Goal: Transaction & Acquisition: Download file/media

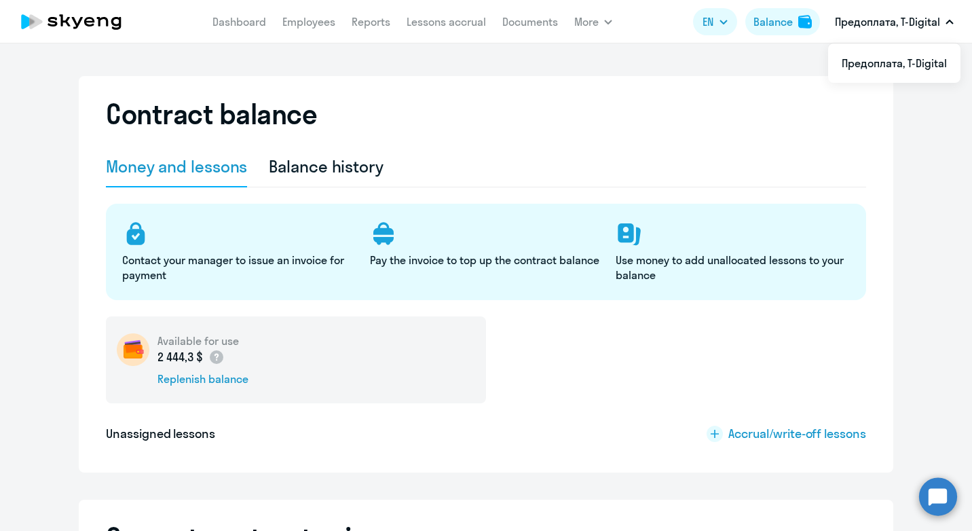
select select "english_adult_native_speaker"
click at [301, 168] on div "Balance history" at bounding box center [326, 166] width 115 height 22
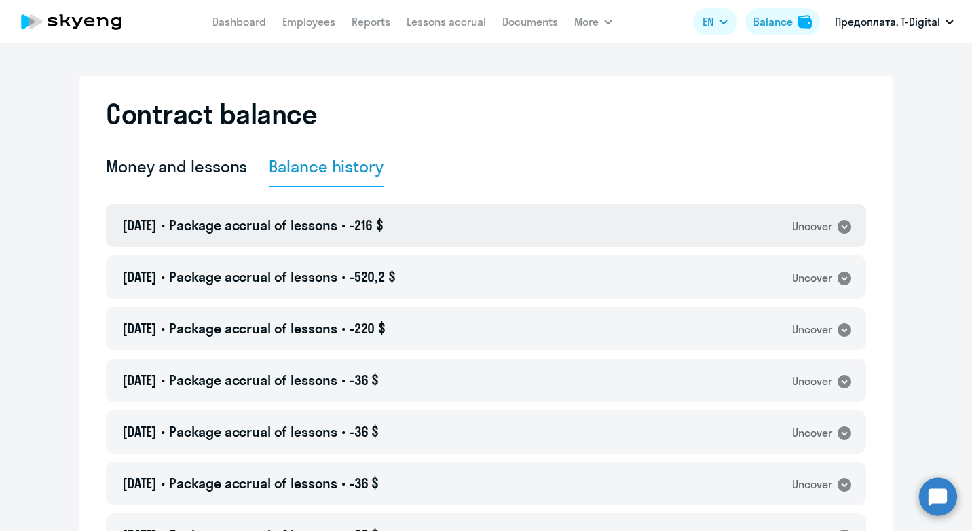
click at [836, 235] on div "[DATE] • Package accrual of lessons • -216 $ Uncover" at bounding box center [486, 225] width 760 height 43
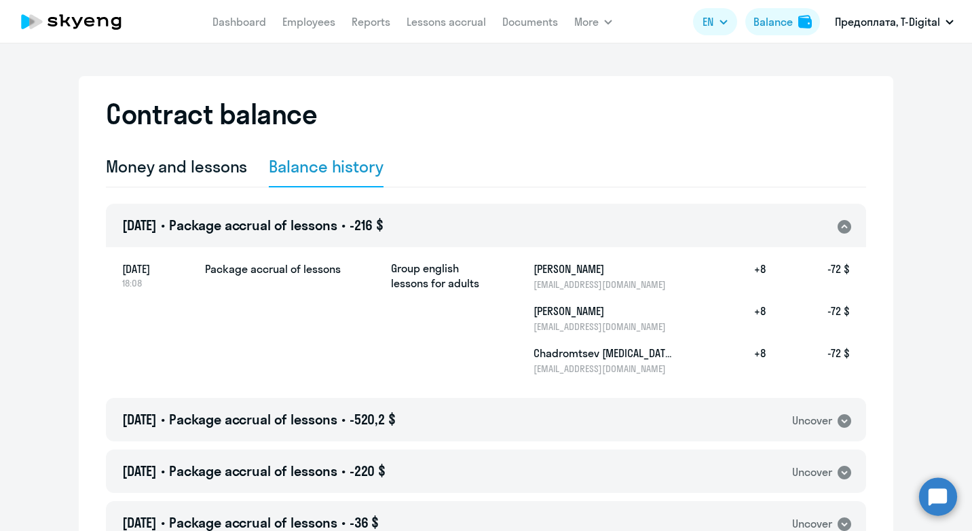
scroll to position [68, 0]
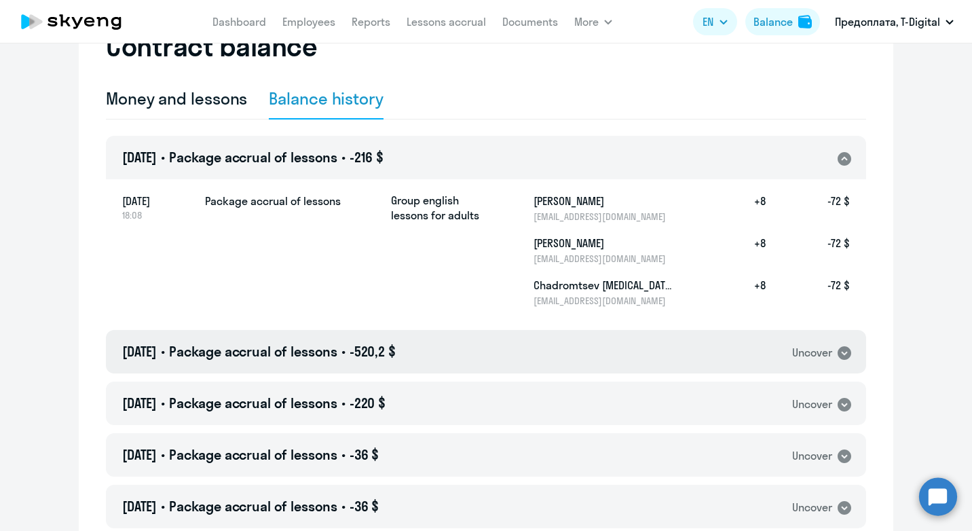
click at [844, 349] on icon at bounding box center [845, 353] width 14 height 14
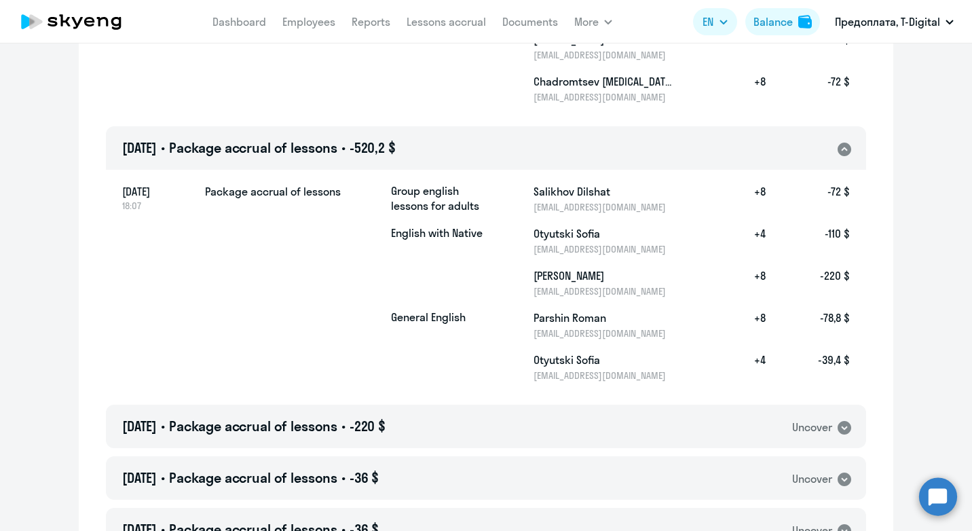
scroll to position [407, 0]
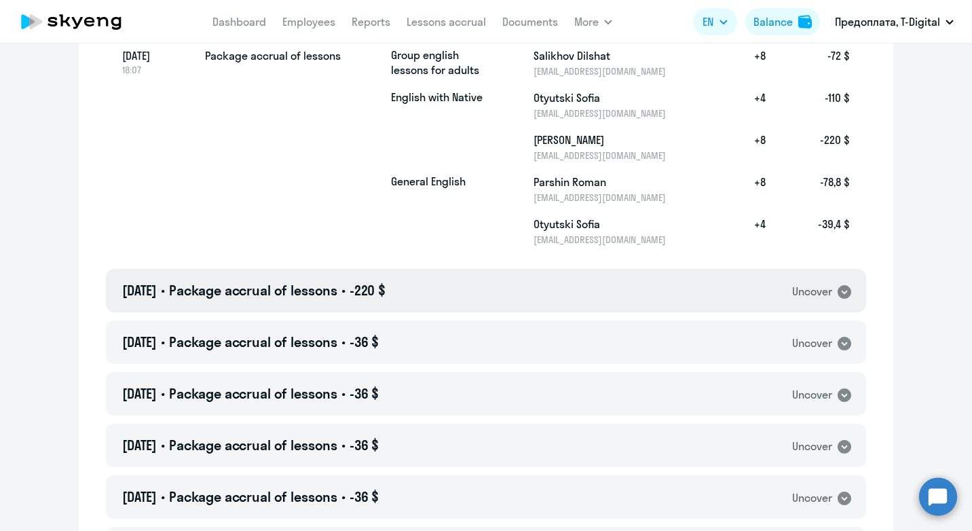
click at [838, 294] on icon at bounding box center [845, 292] width 14 height 14
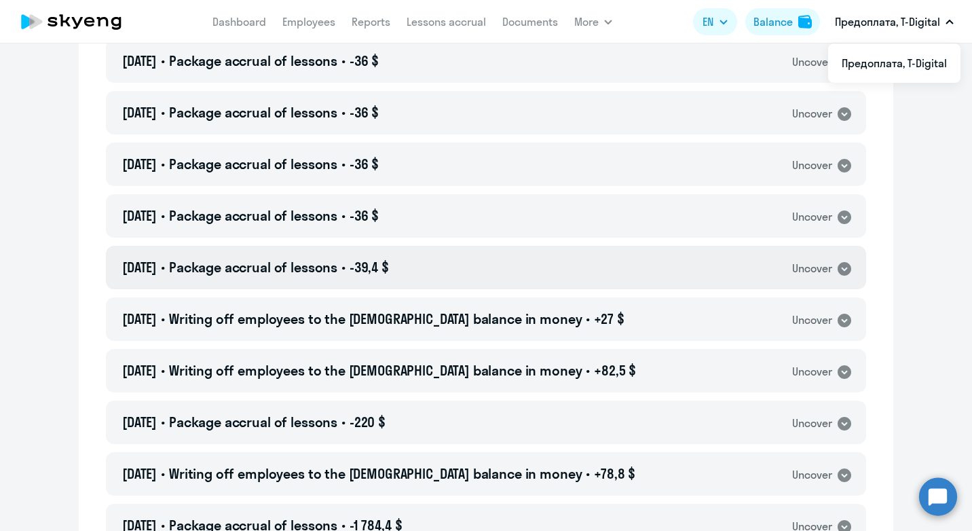
scroll to position [882, 0]
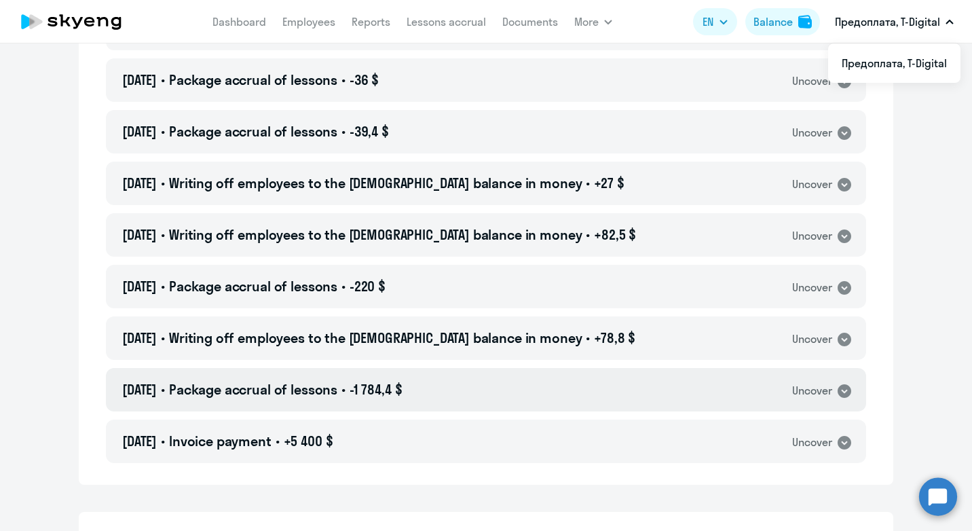
click at [842, 396] on icon at bounding box center [845, 391] width 14 height 14
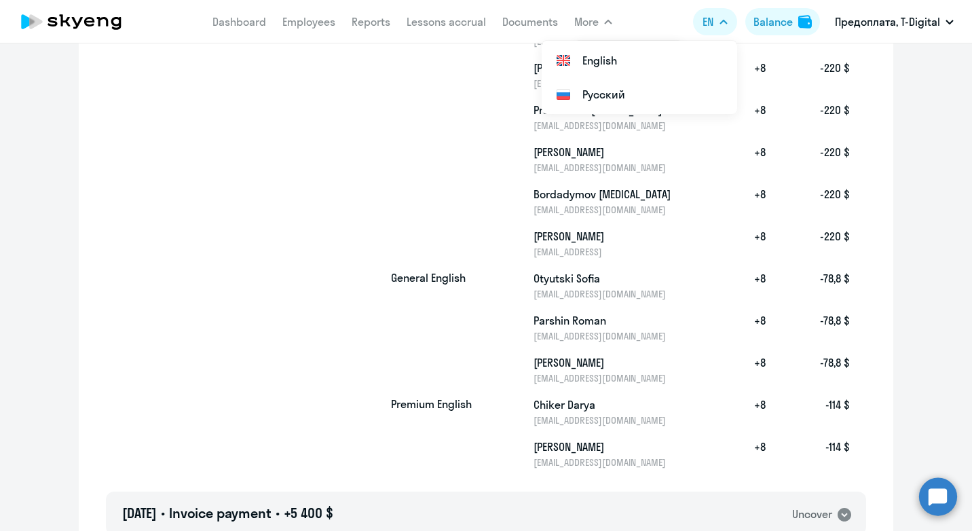
scroll to position [1493, 0]
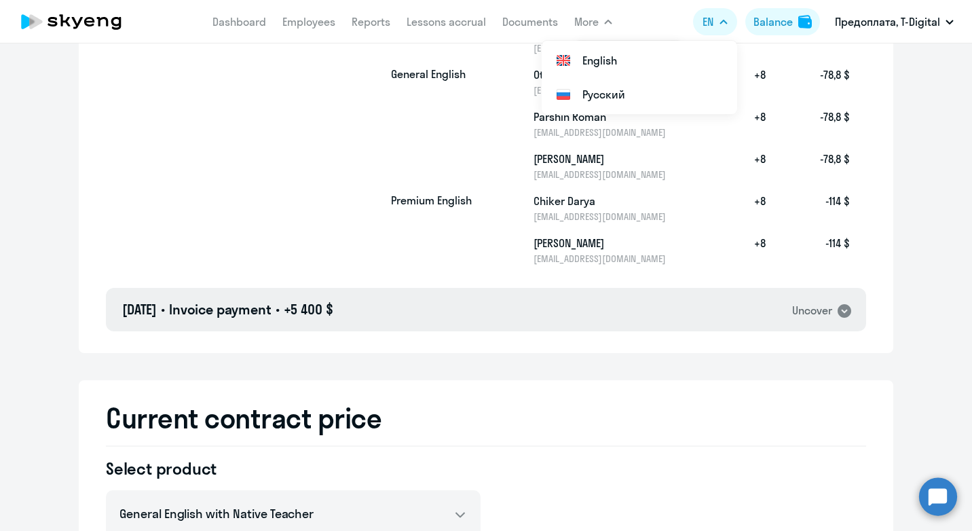
click at [844, 313] on icon at bounding box center [845, 311] width 14 height 14
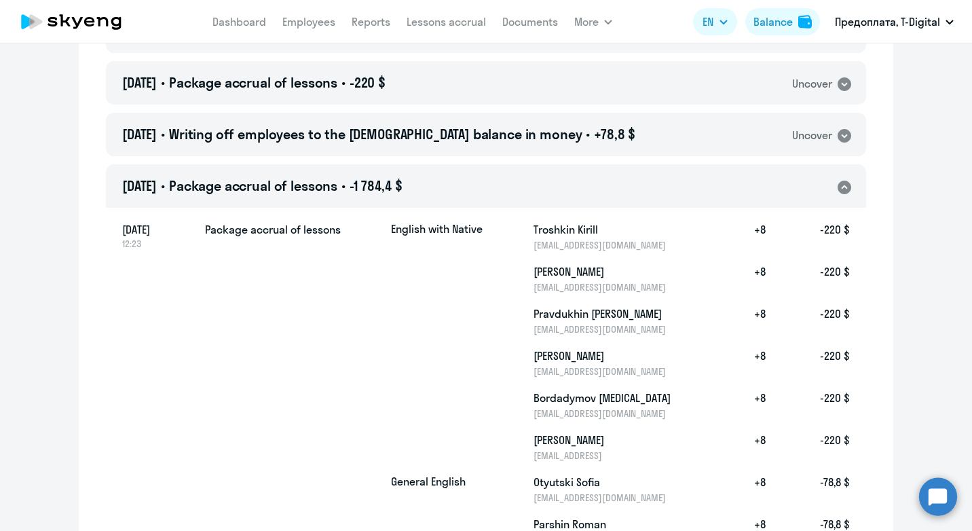
scroll to position [1018, 0]
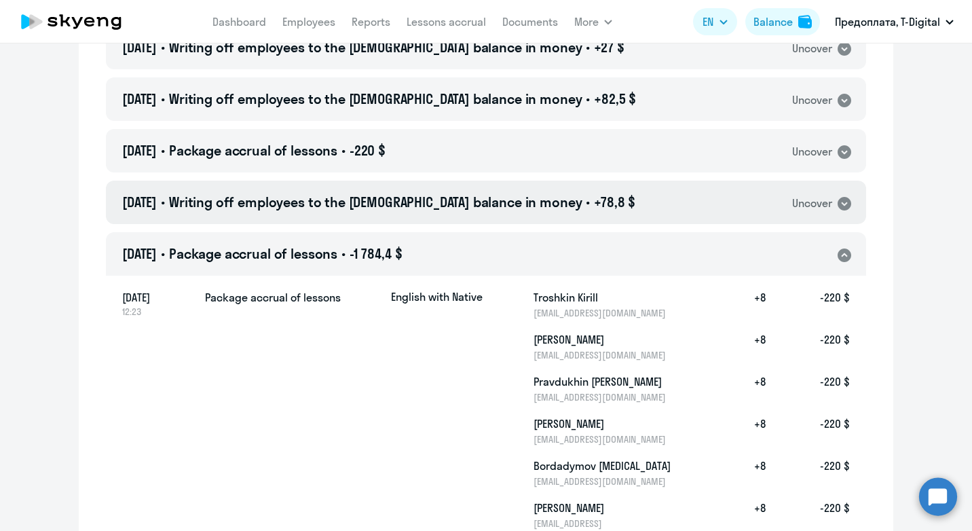
click at [843, 205] on icon at bounding box center [845, 204] width 14 height 14
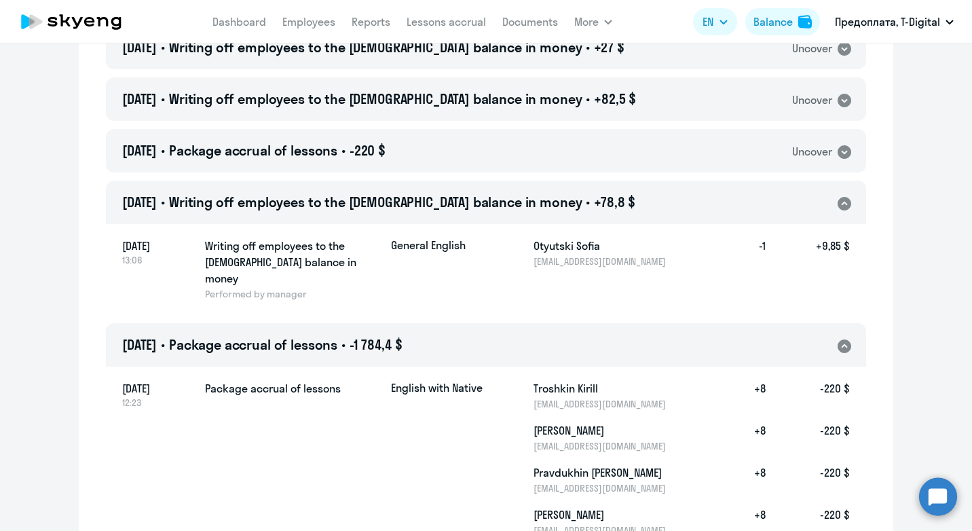
scroll to position [950, 0]
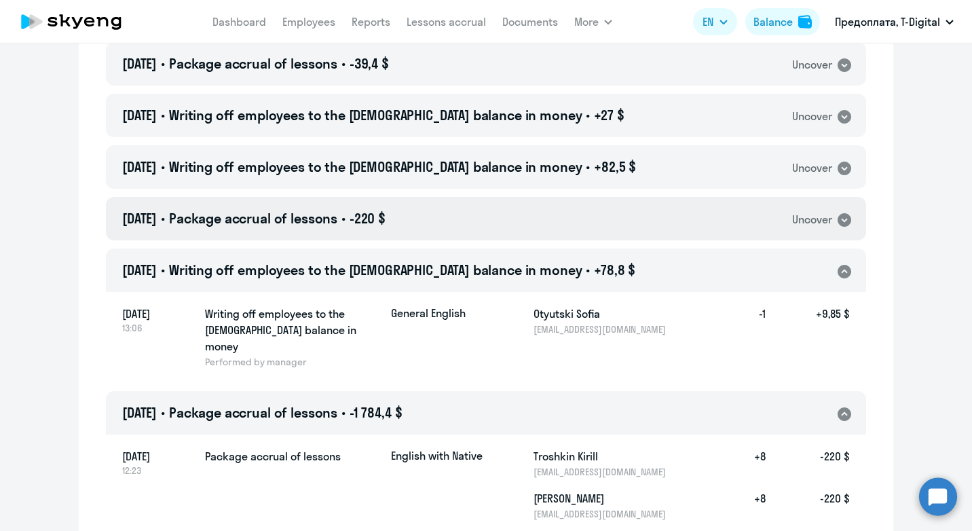
click at [838, 217] on icon at bounding box center [845, 220] width 14 height 14
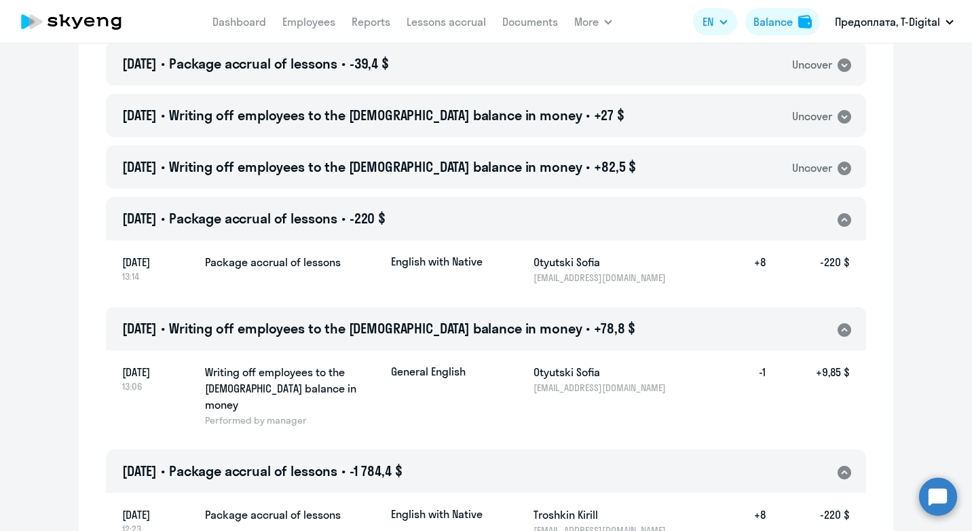
scroll to position [882, 0]
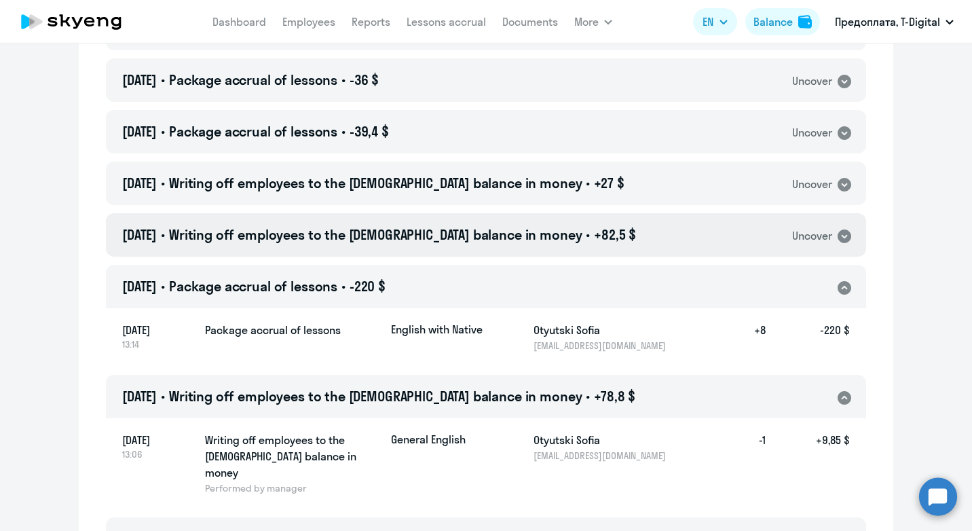
click at [838, 233] on icon at bounding box center [845, 236] width 14 height 14
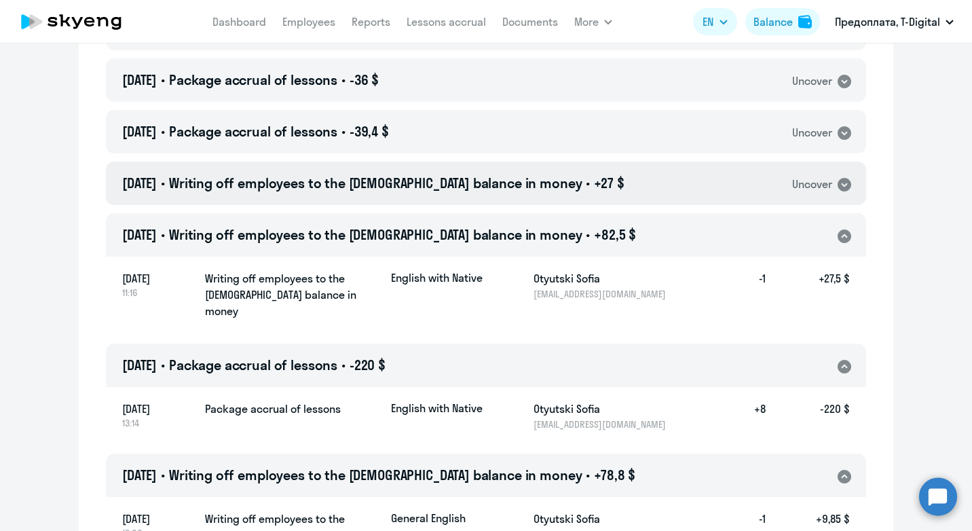
click at [837, 185] on icon at bounding box center [844, 184] width 16 height 16
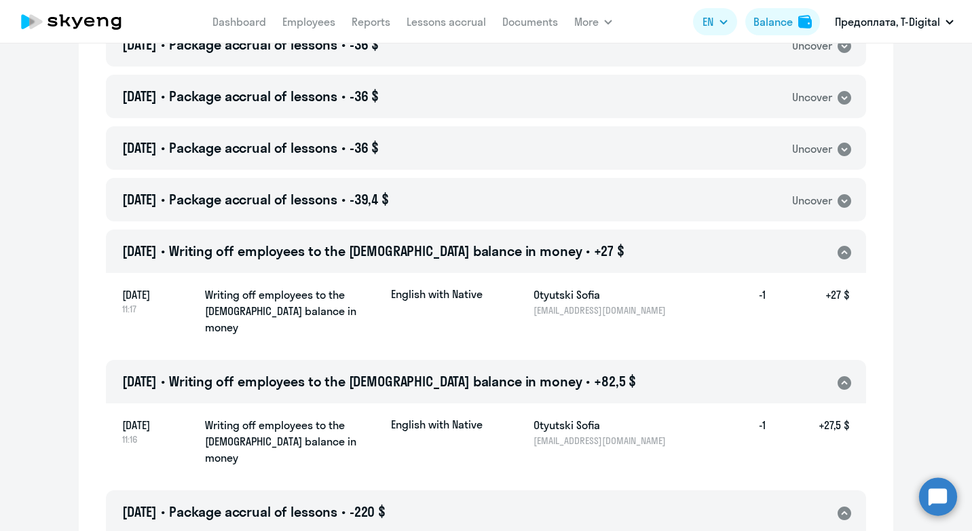
scroll to position [747, 0]
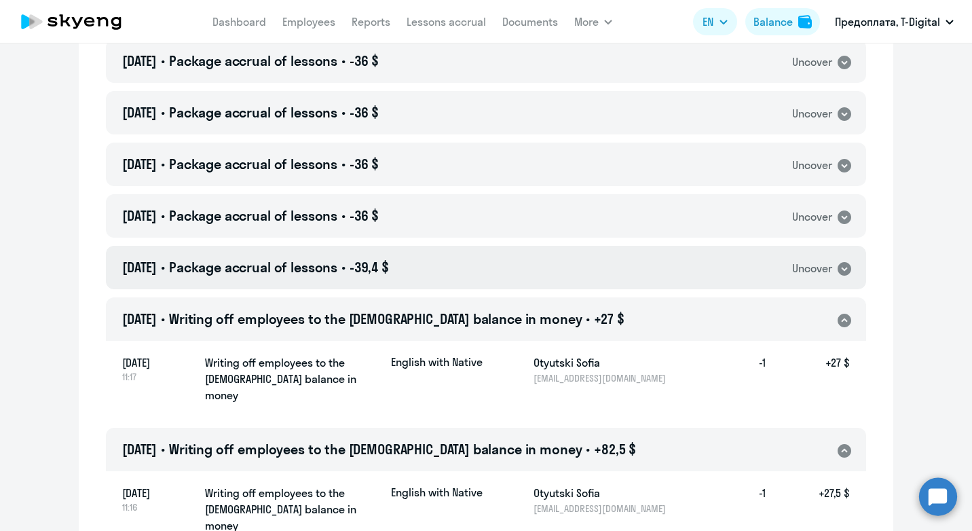
click at [840, 271] on icon at bounding box center [845, 269] width 14 height 14
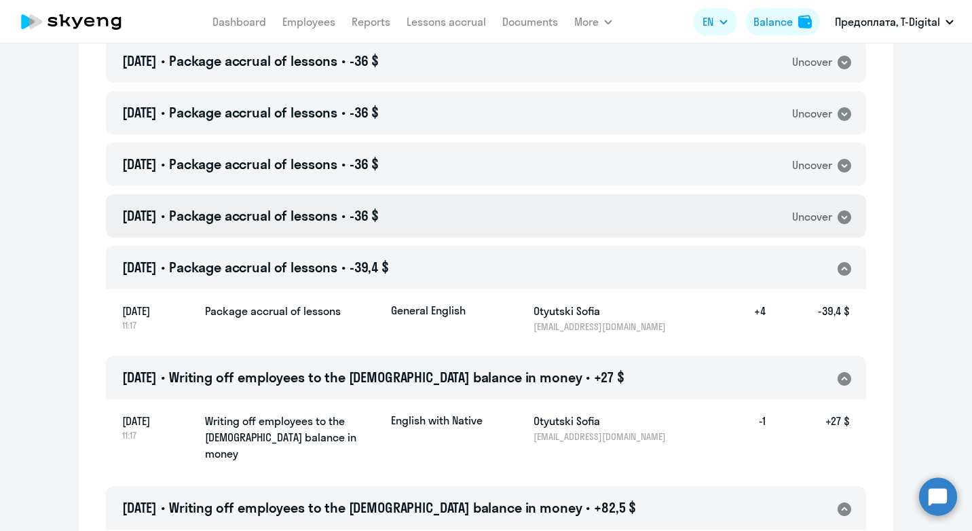
click at [838, 219] on icon at bounding box center [845, 217] width 14 height 14
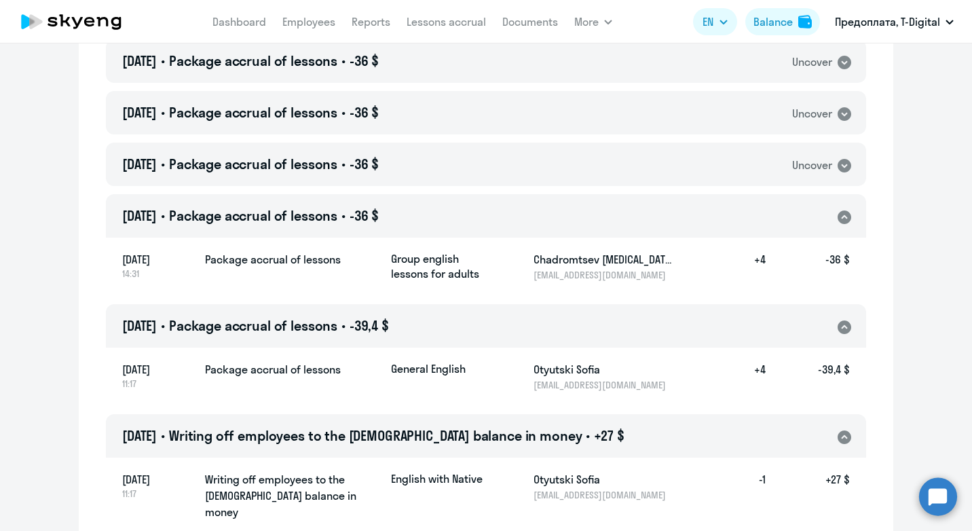
scroll to position [679, 0]
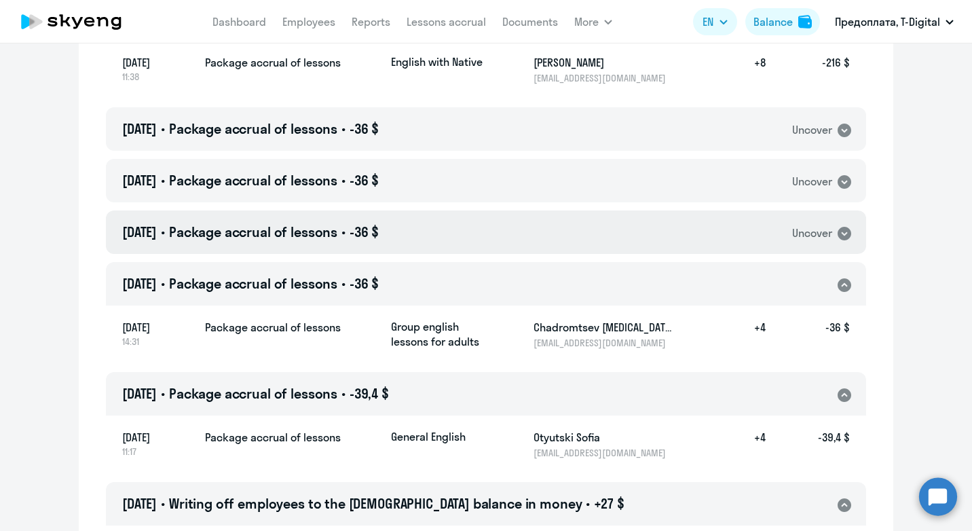
click at [828, 234] on div "Uncover" at bounding box center [822, 233] width 60 height 18
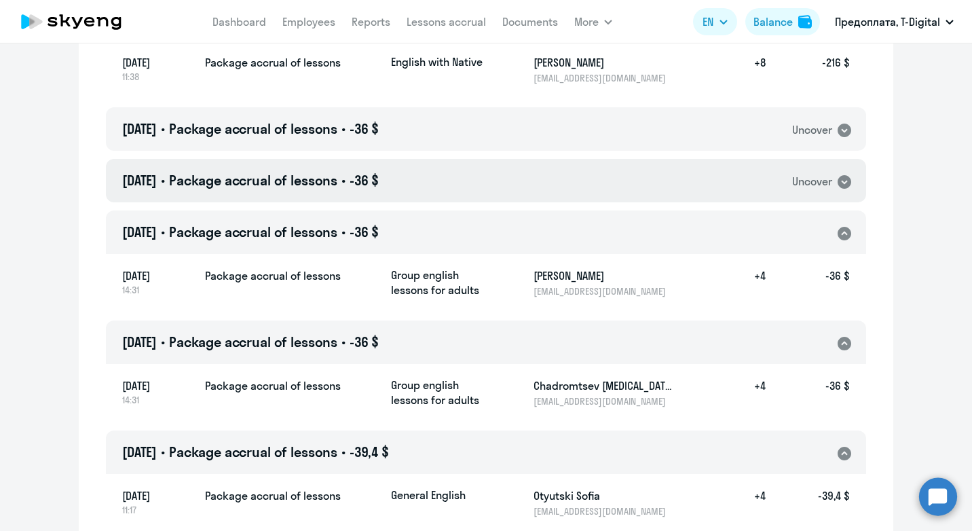
click at [838, 182] on icon at bounding box center [844, 182] width 16 height 16
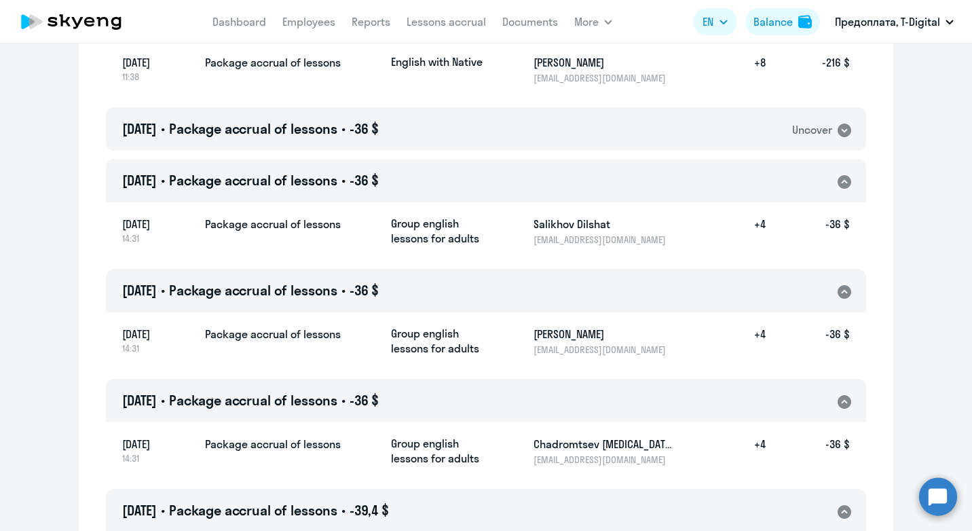
scroll to position [611, 0]
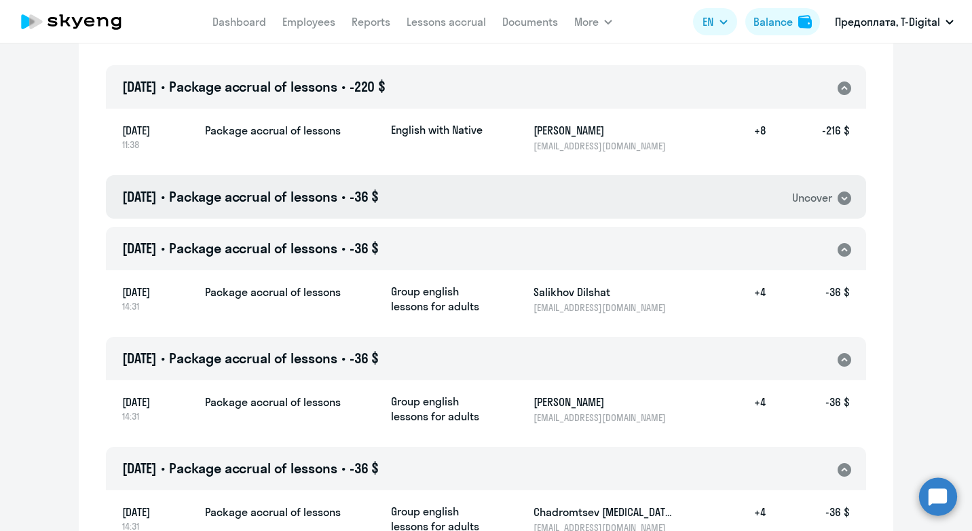
click at [837, 198] on icon at bounding box center [844, 198] width 16 height 16
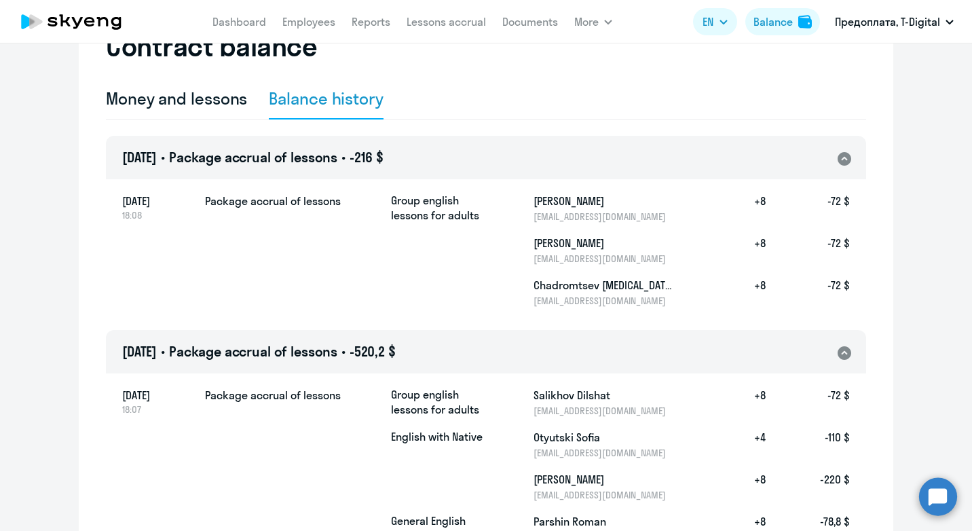
scroll to position [0, 0]
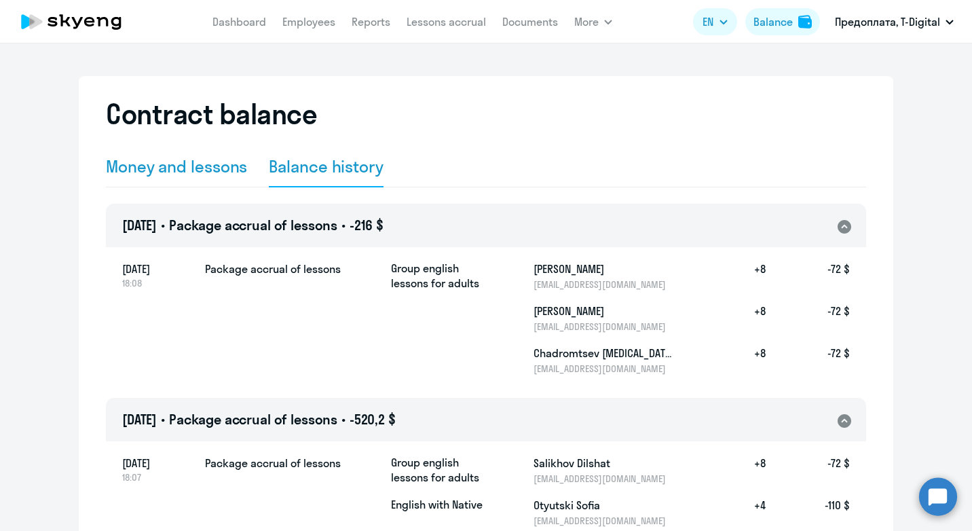
click at [172, 168] on div "Money and lessons" at bounding box center [176, 166] width 141 height 22
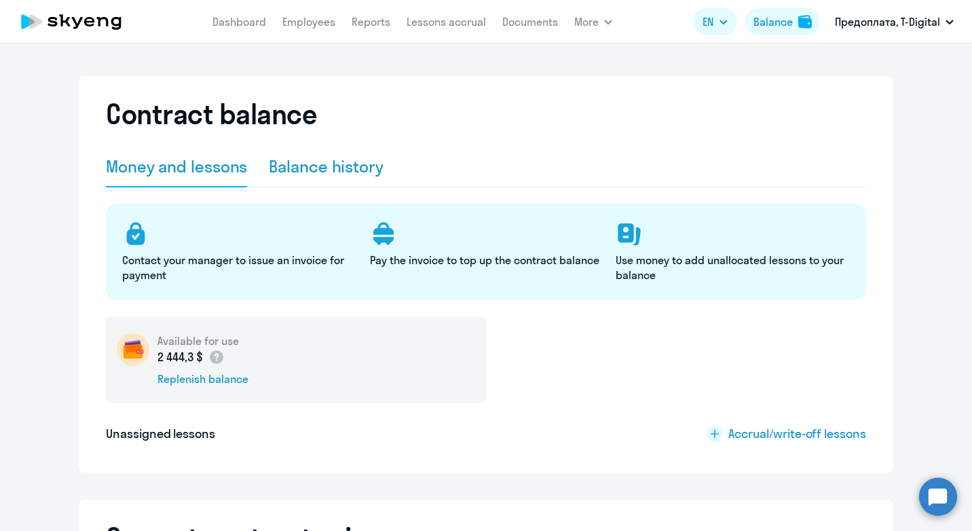
click at [307, 162] on div "Balance history" at bounding box center [326, 166] width 115 height 22
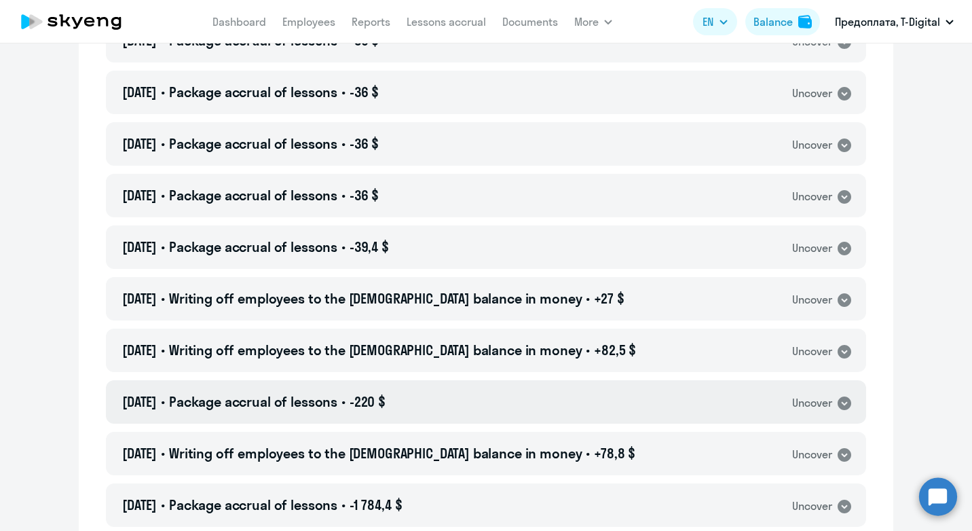
scroll to position [475, 0]
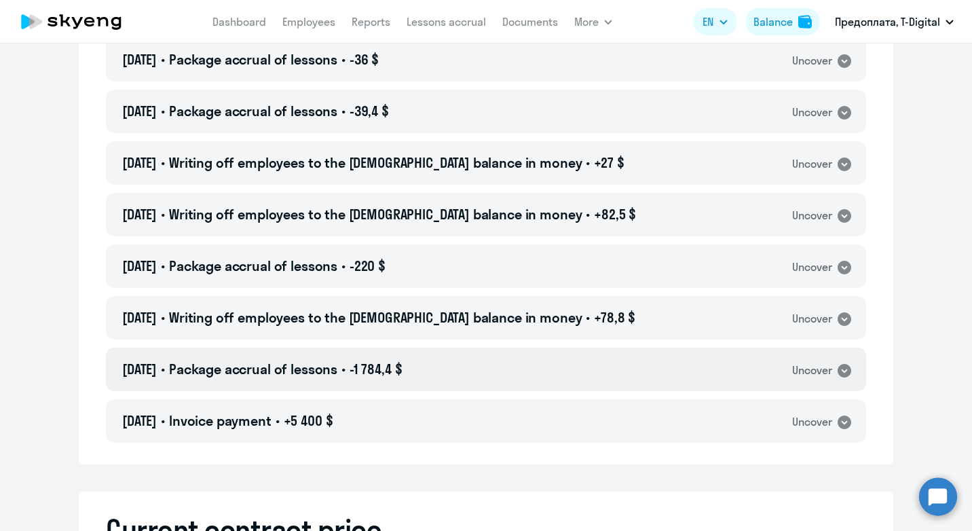
click at [838, 371] on icon at bounding box center [845, 371] width 14 height 14
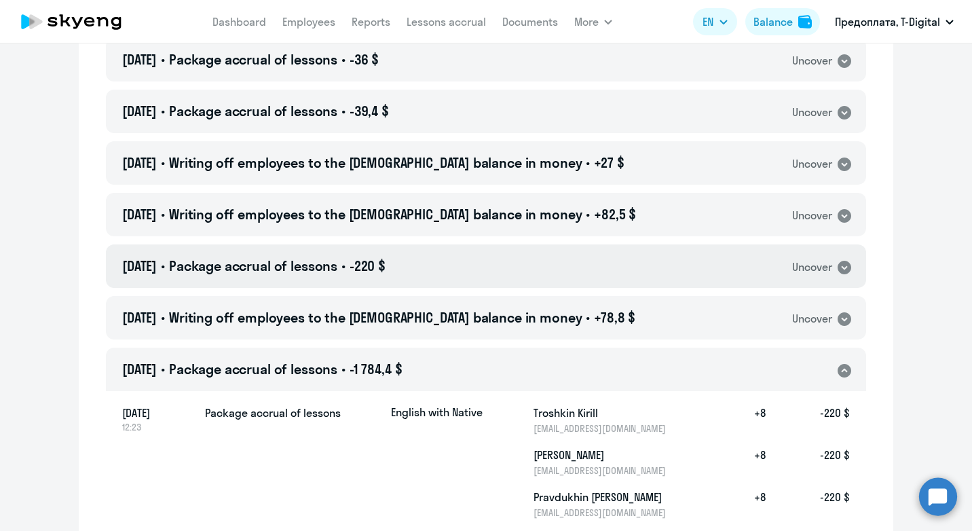
scroll to position [611, 0]
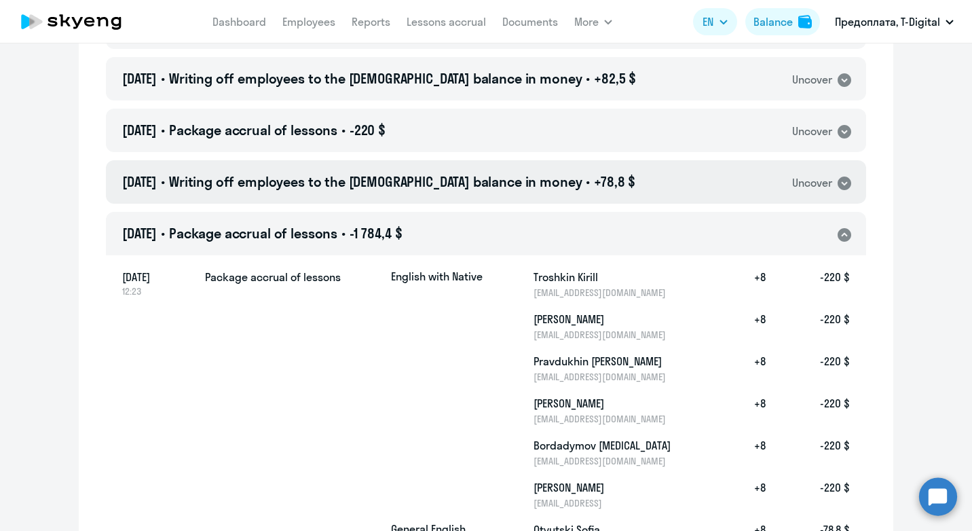
click at [842, 177] on icon at bounding box center [845, 183] width 14 height 14
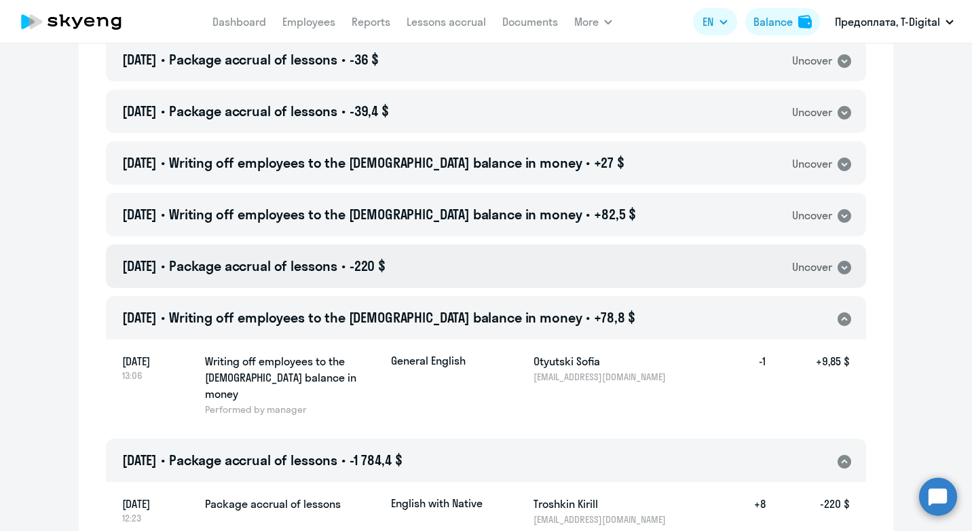
scroll to position [272, 0]
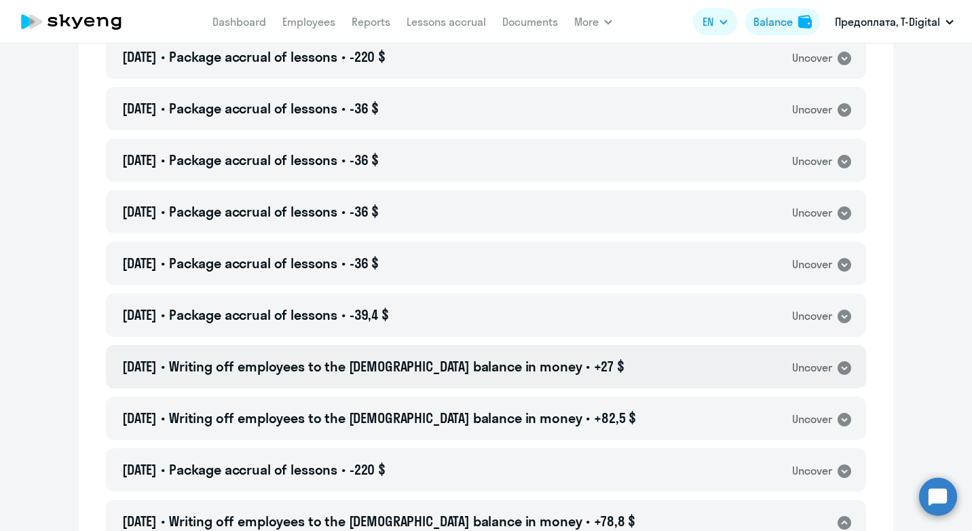
click at [844, 369] on icon at bounding box center [844, 368] width 16 height 16
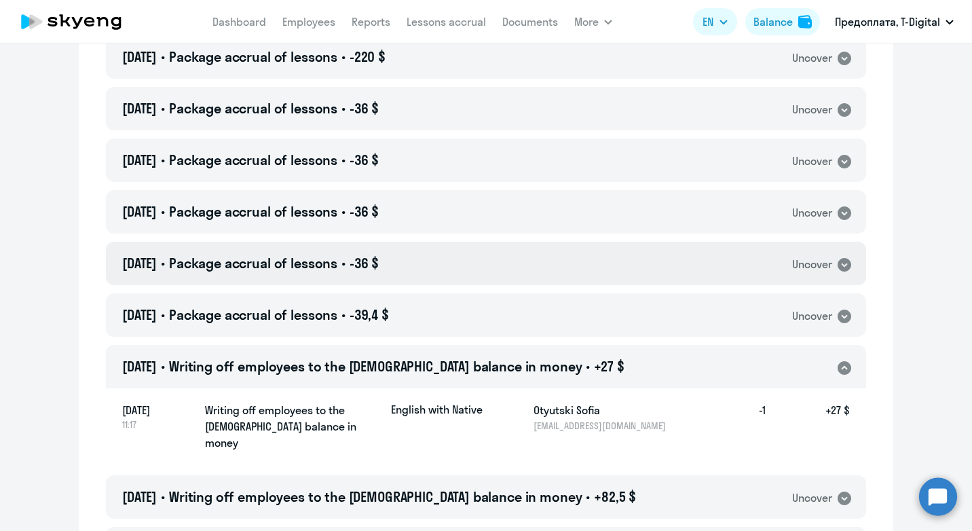
click at [838, 260] on icon at bounding box center [845, 265] width 14 height 14
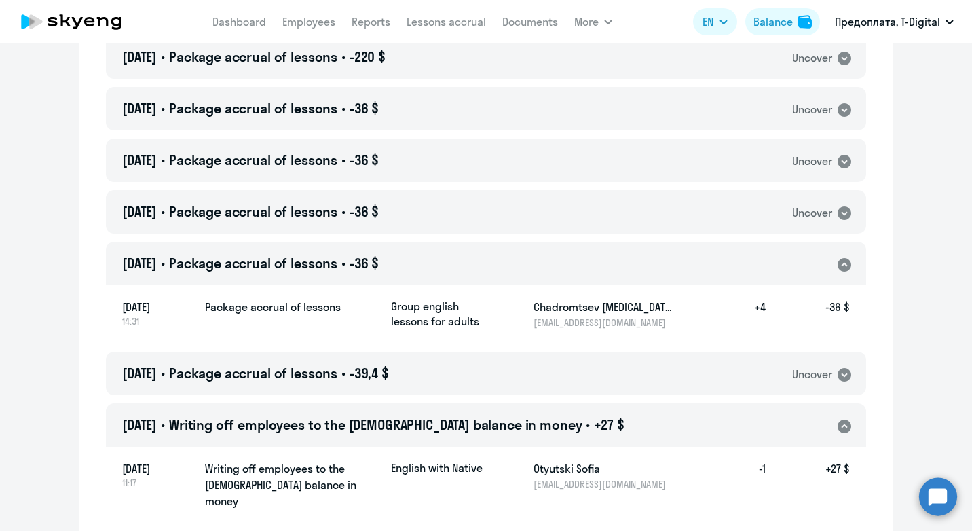
scroll to position [0, 0]
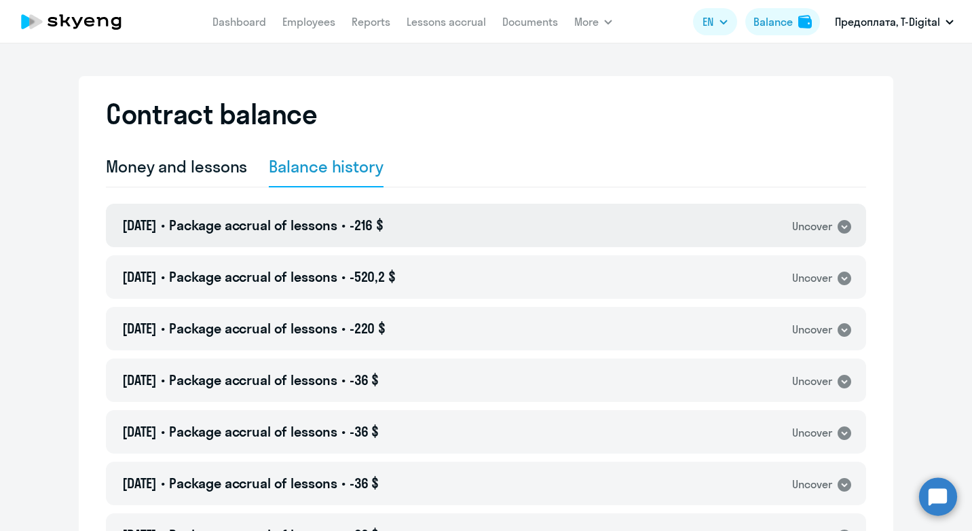
click at [838, 223] on icon at bounding box center [845, 227] width 14 height 14
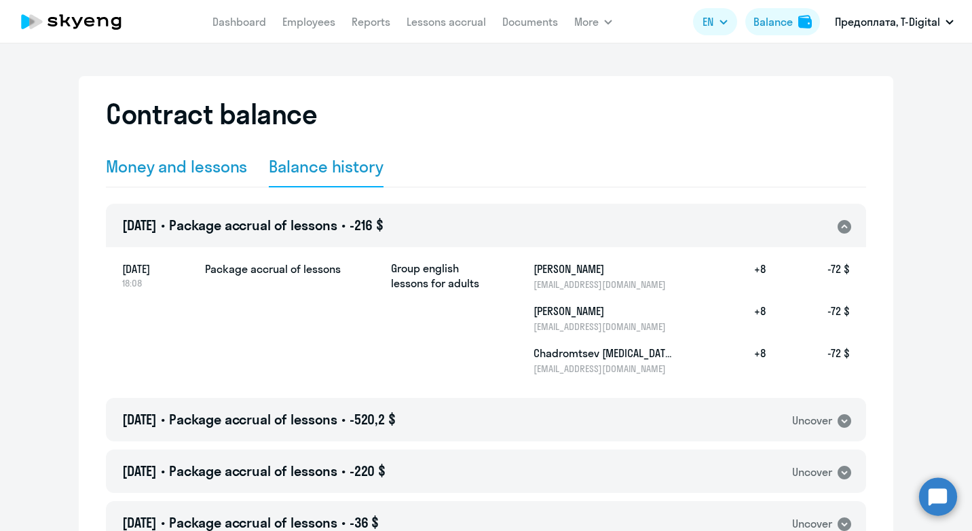
click at [176, 167] on div "Money and lessons" at bounding box center [176, 166] width 141 height 22
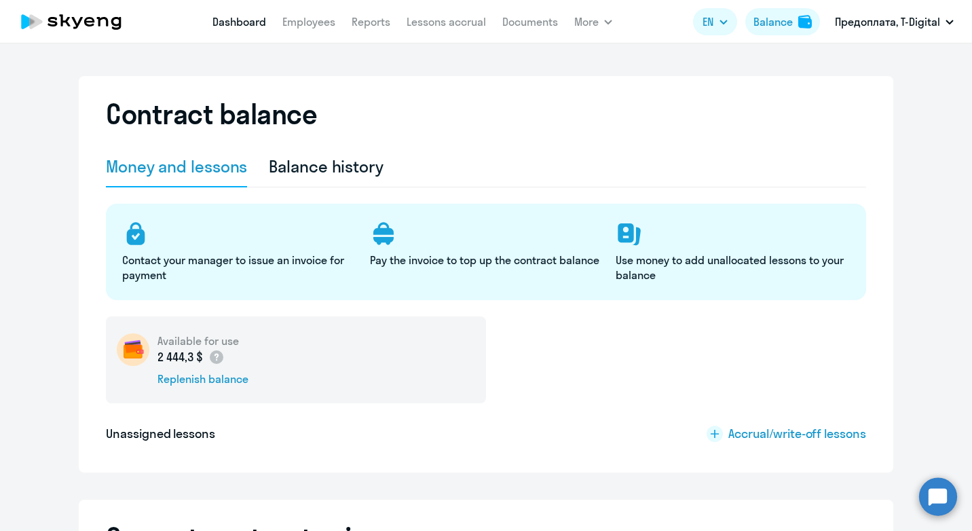
click at [240, 22] on link "Dashboard" at bounding box center [239, 22] width 54 height 14
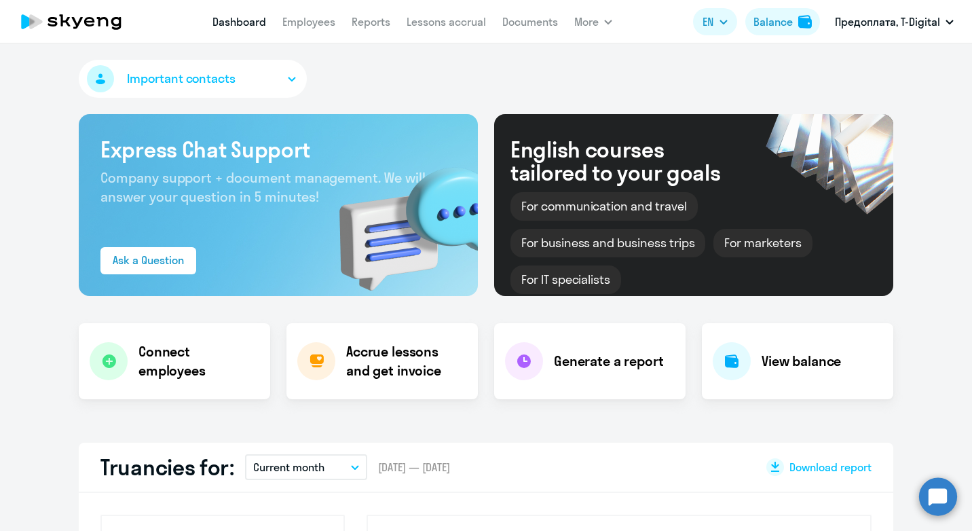
select select "30"
click at [356, 20] on link "Reports" at bounding box center [371, 22] width 39 height 14
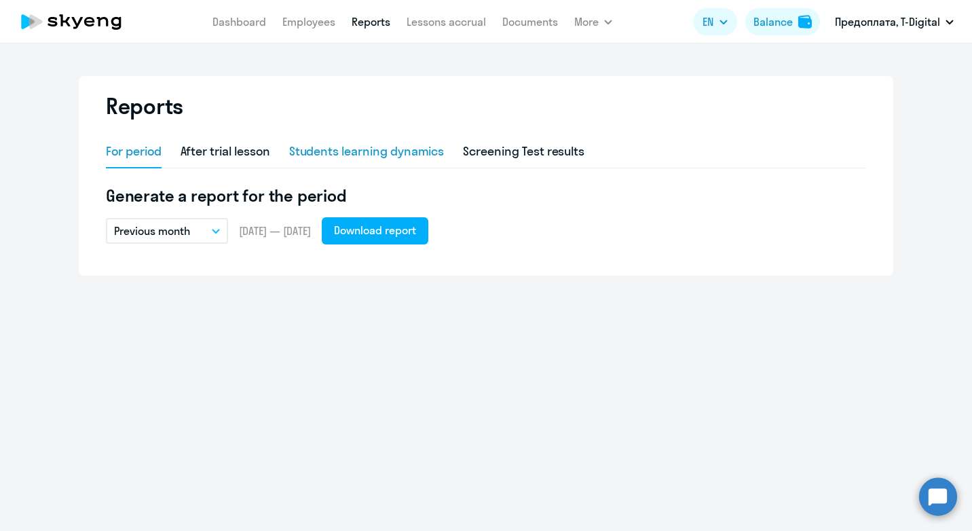
click at [390, 147] on div "Students learning dynamics" at bounding box center [366, 152] width 155 height 18
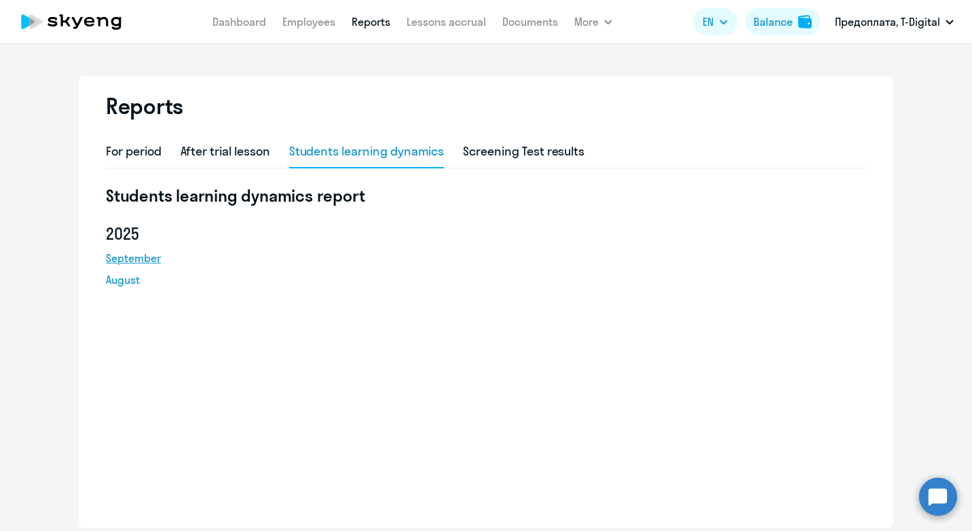
click at [132, 258] on link "September" at bounding box center [167, 258] width 122 height 16
drag, startPoint x: 421, startPoint y: 306, endPoint x: 401, endPoint y: 281, distance: 31.9
click at [421, 306] on div "[DATE] August" at bounding box center [486, 266] width 760 height 87
click at [240, 26] on link "Dashboard" at bounding box center [239, 22] width 54 height 14
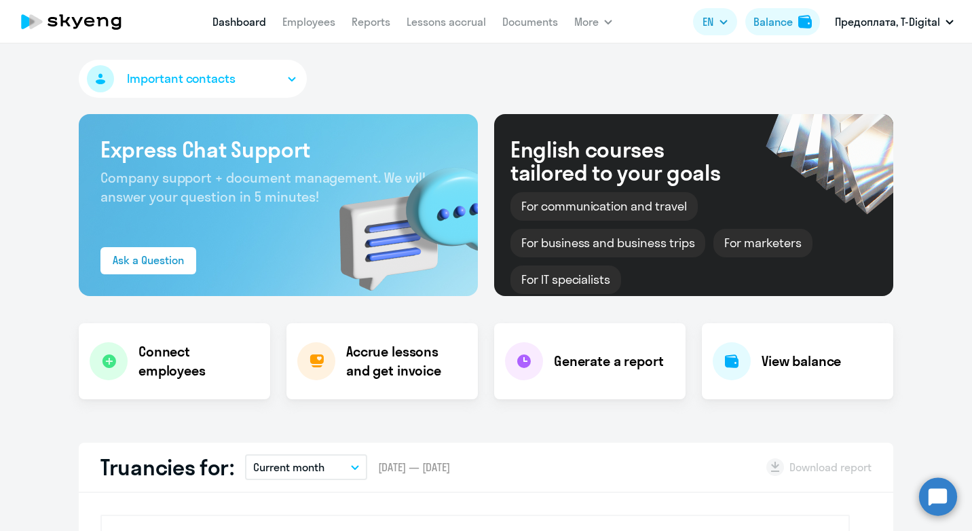
select select "30"
click at [253, 82] on button "Important contacts" at bounding box center [193, 79] width 228 height 38
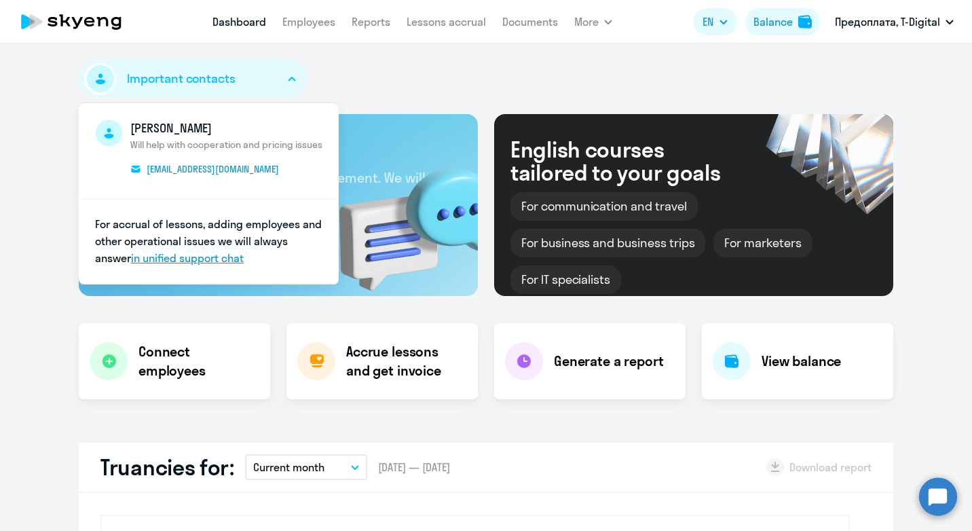
click at [165, 257] on link "in unified support chat" at bounding box center [187, 258] width 113 height 14
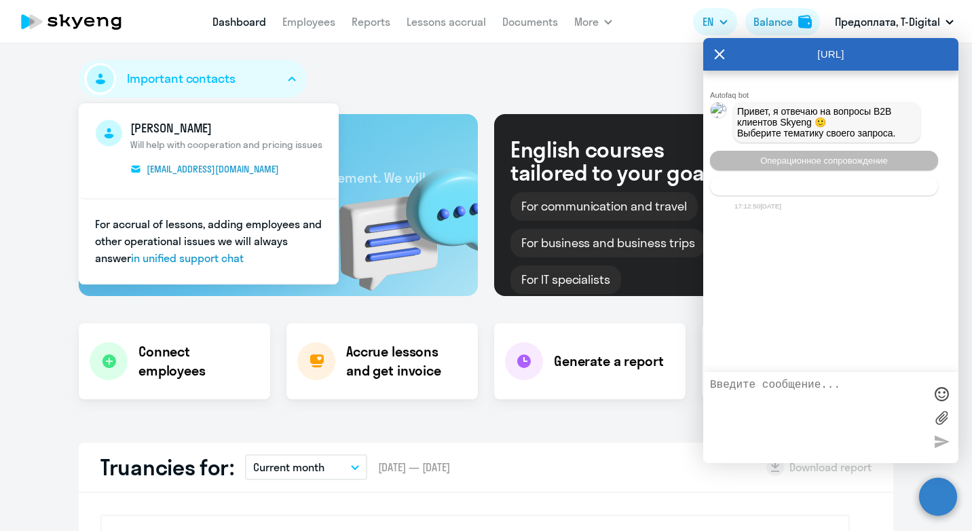
click at [838, 187] on span "Тематики документооборот" at bounding box center [824, 186] width 113 height 10
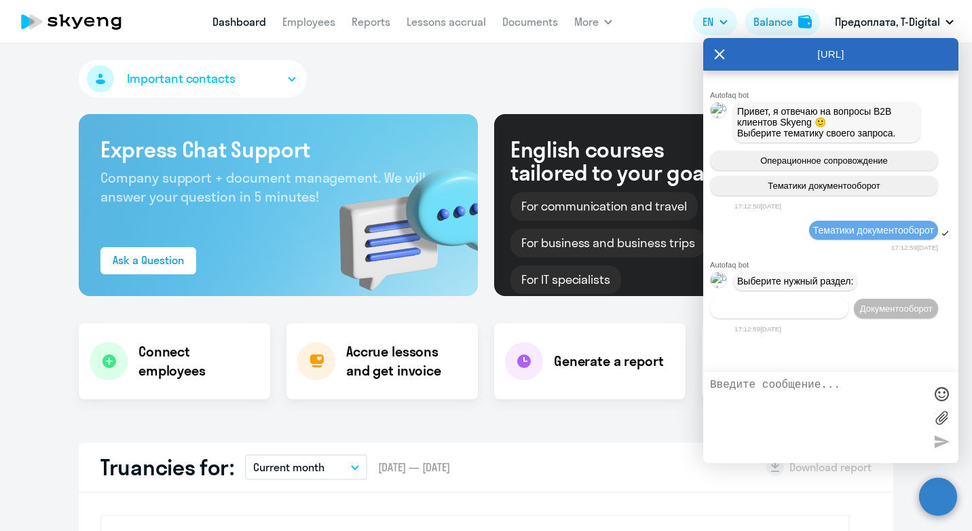
click at [792, 314] on span "Операционное сопровождение" at bounding box center [780, 308] width 128 height 10
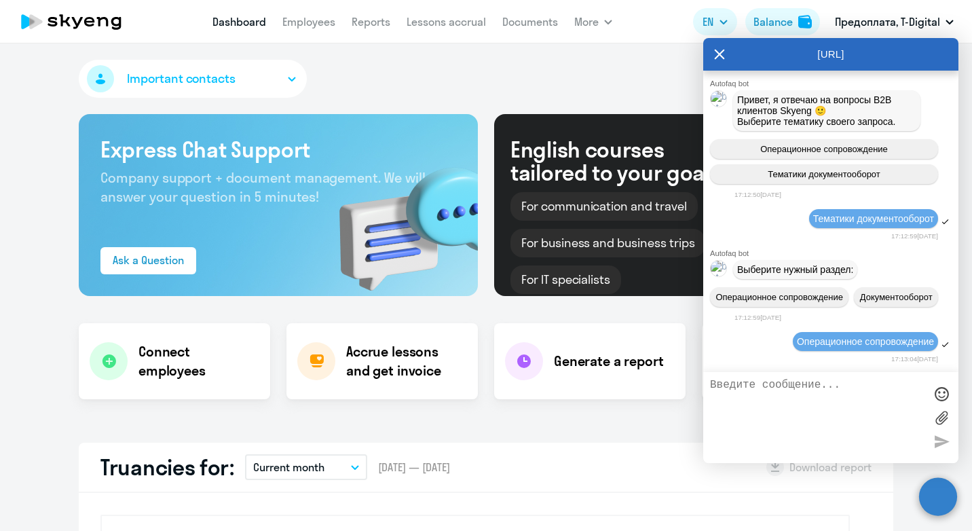
scroll to position [151, 0]
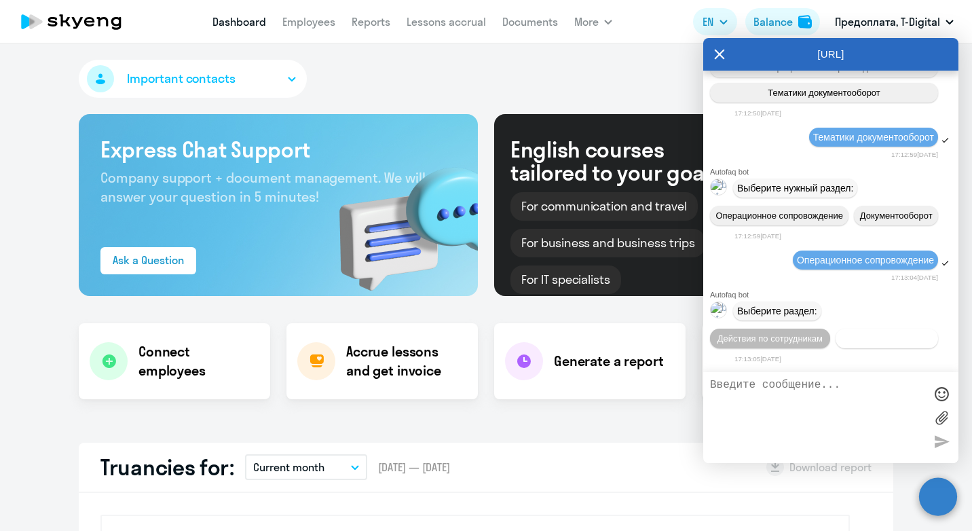
click at [842, 338] on span "Действия с балансом" at bounding box center [886, 338] width 88 height 10
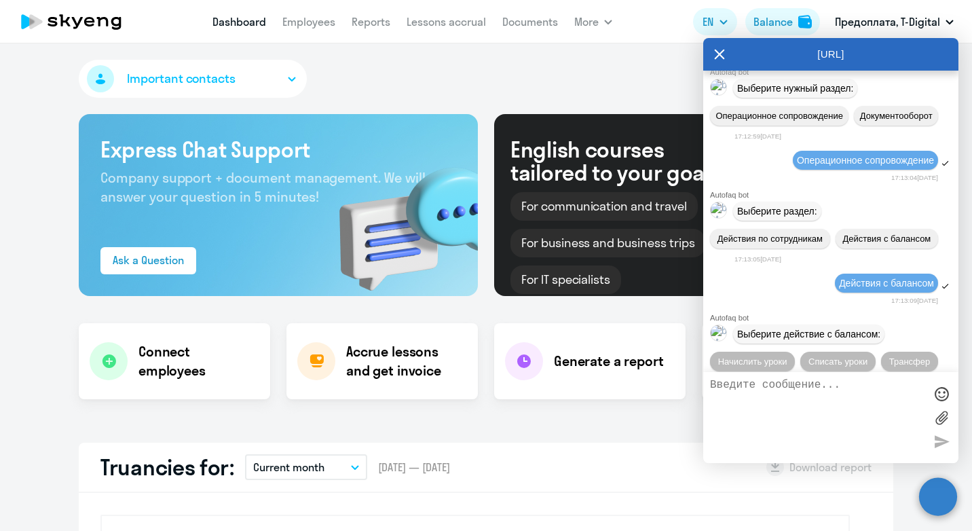
scroll to position [302, 0]
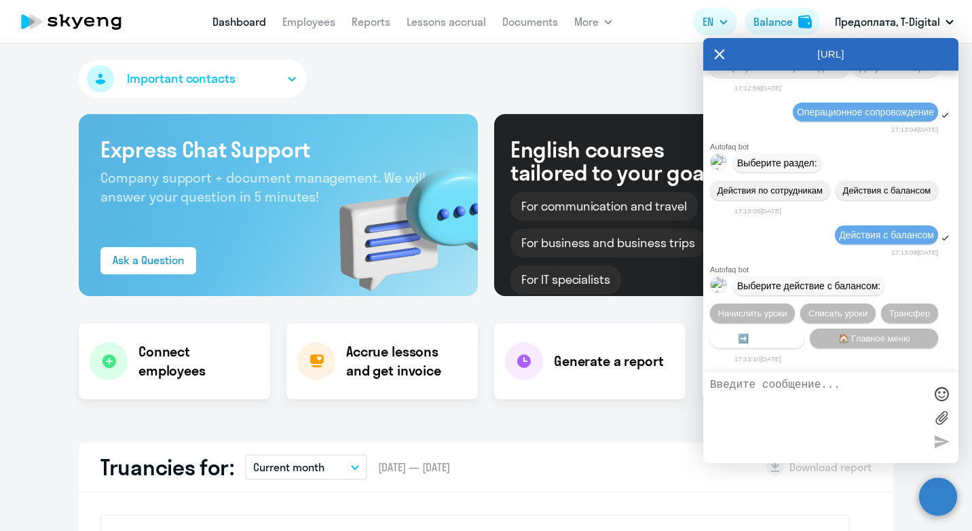
click at [762, 334] on span "➡️ Назад" at bounding box center [757, 338] width 39 height 10
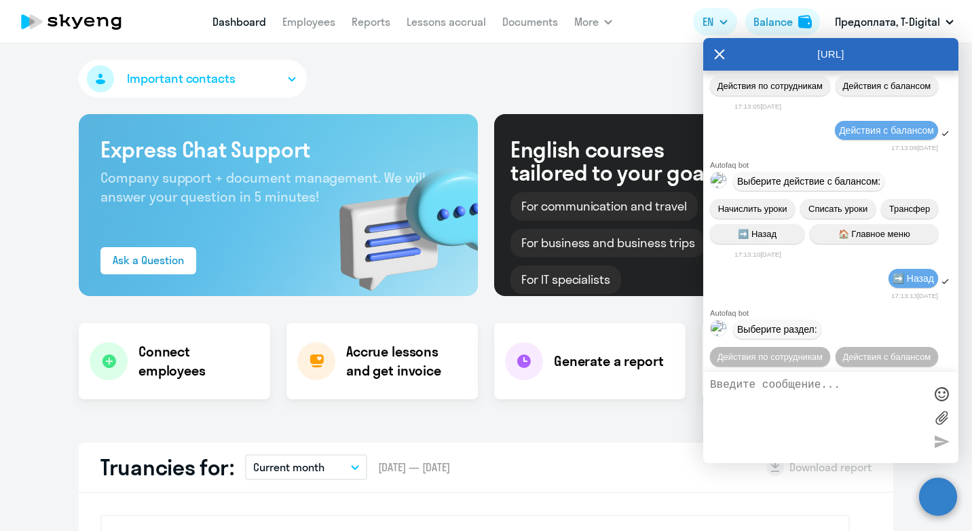
scroll to position [454, 0]
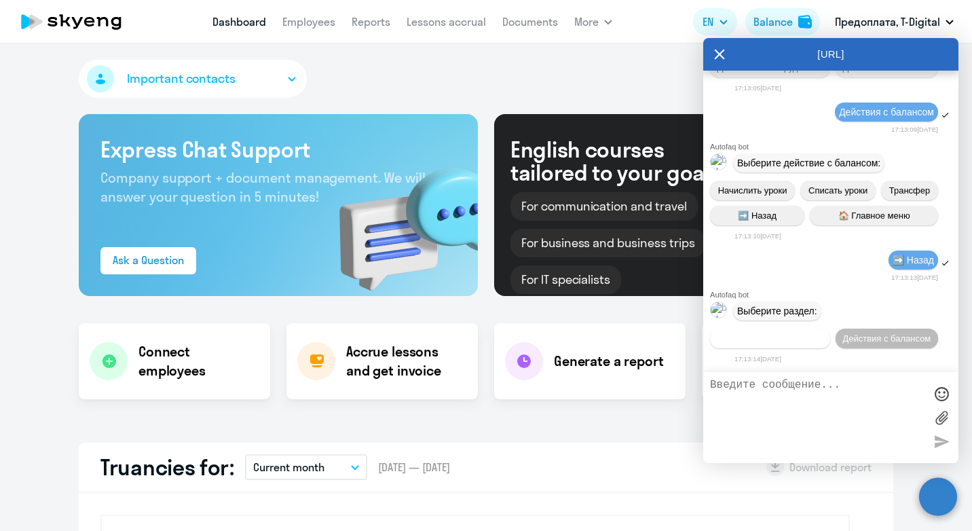
click at [819, 333] on span "Действия по сотрудникам" at bounding box center [770, 338] width 105 height 10
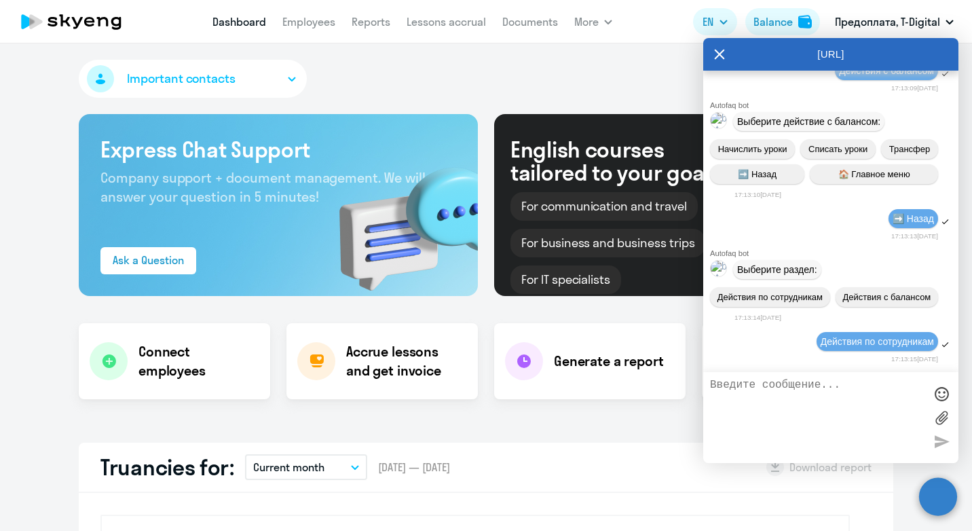
scroll to position [658, 0]
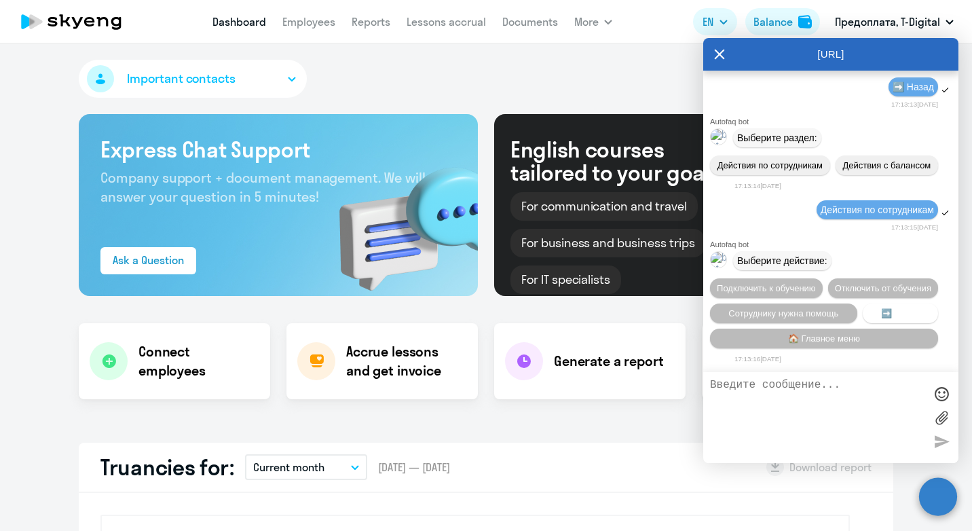
click at [905, 311] on span "➡️ Назад" at bounding box center [900, 313] width 39 height 10
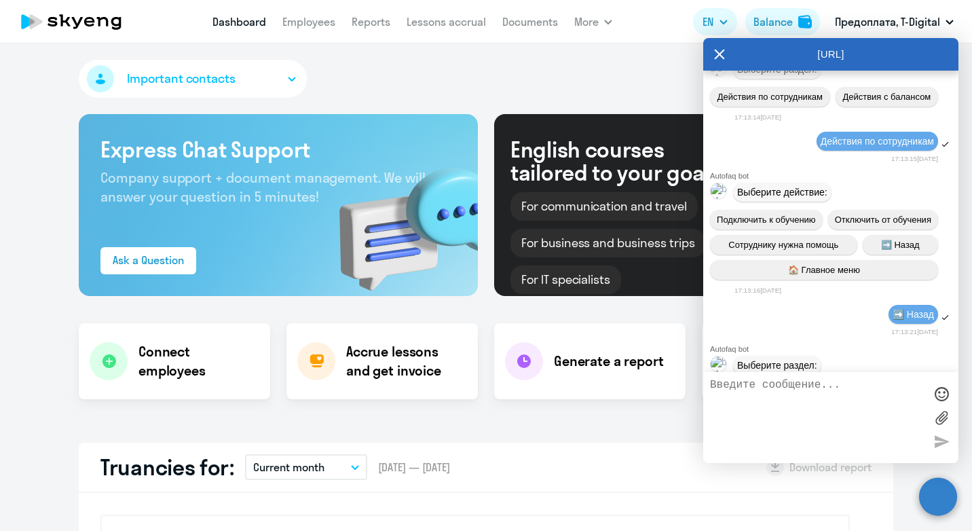
scroll to position [809, 0]
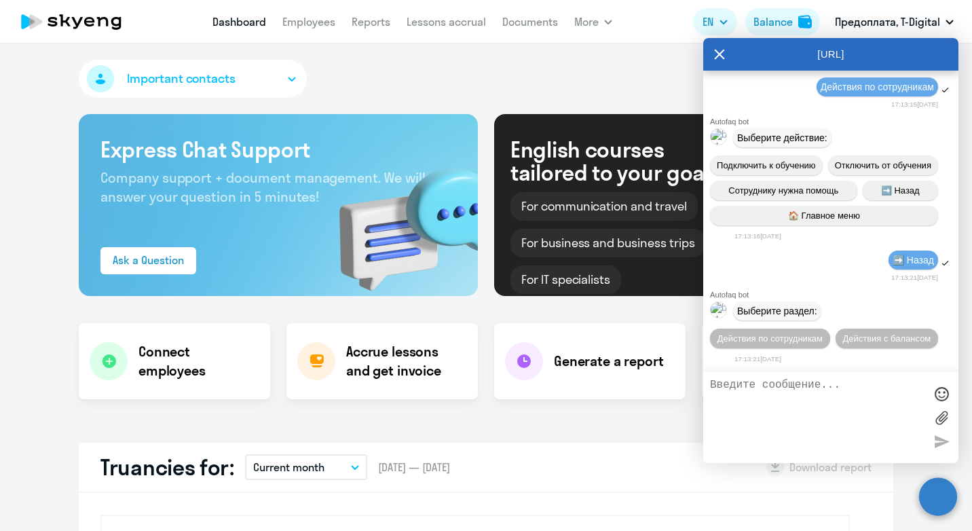
click at [904, 255] on span "➡️ Назад" at bounding box center [913, 260] width 41 height 11
click at [778, 305] on span "Выберите раздел:" at bounding box center [777, 310] width 80 height 11
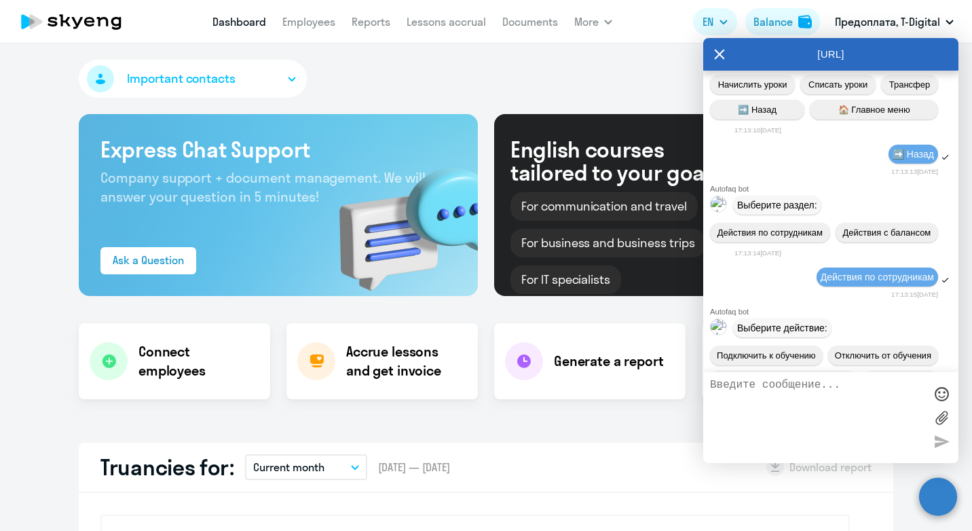
scroll to position [198, 0]
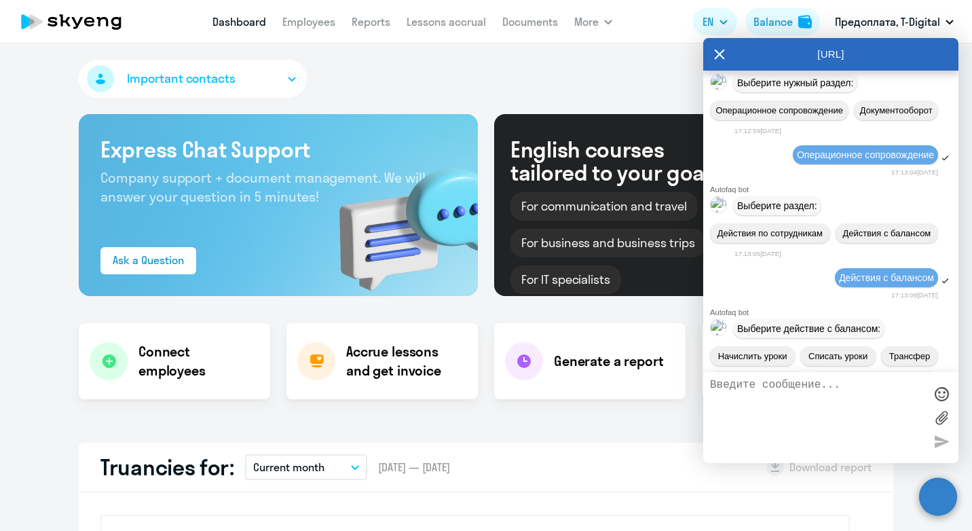
click at [720, 55] on icon at bounding box center [720, 55] width 10 height 10
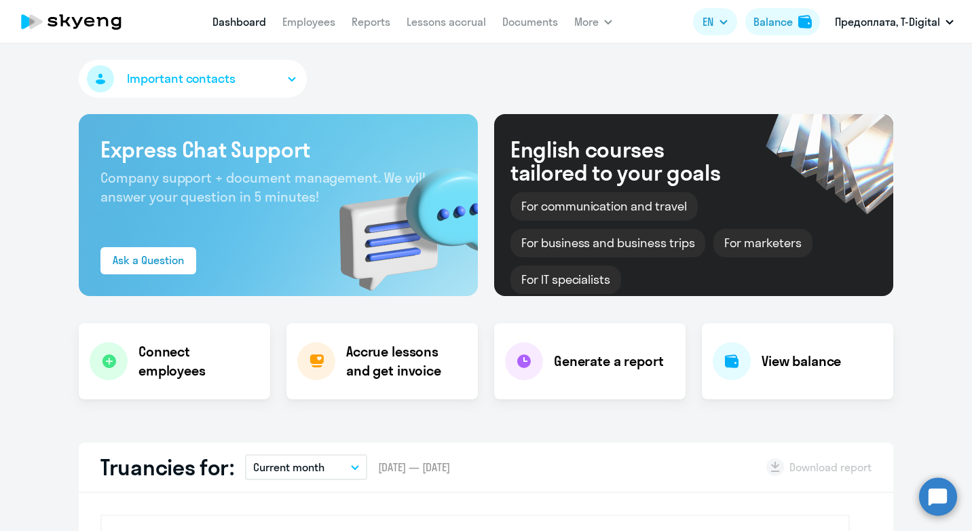
click at [172, 77] on span "Important contacts" at bounding box center [181, 79] width 109 height 18
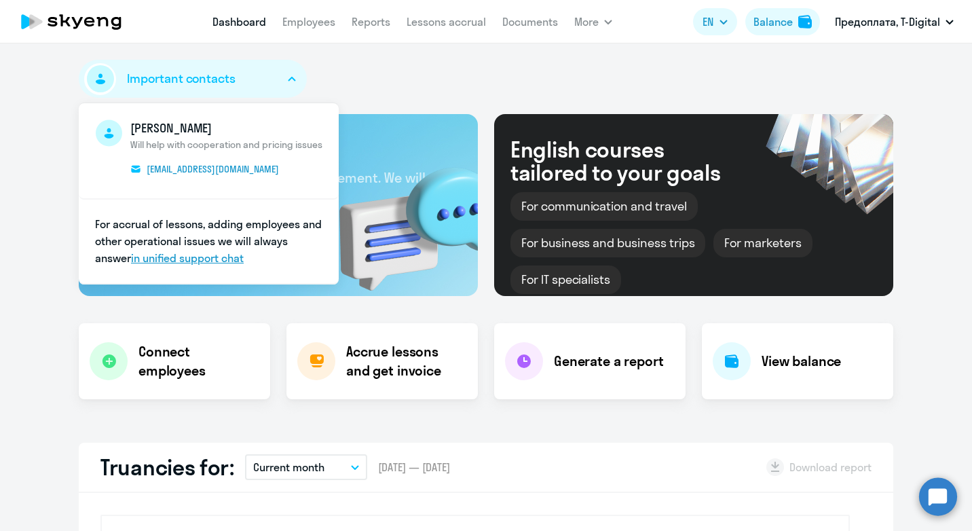
click at [211, 259] on link "in unified support chat" at bounding box center [187, 258] width 113 height 14
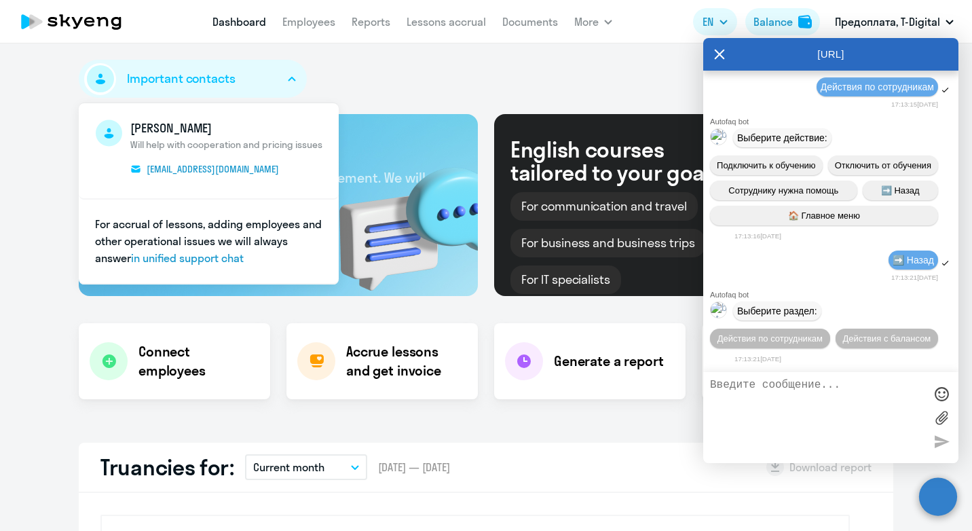
scroll to position [809, 0]
click at [897, 255] on span "➡️ Назад" at bounding box center [913, 260] width 41 height 11
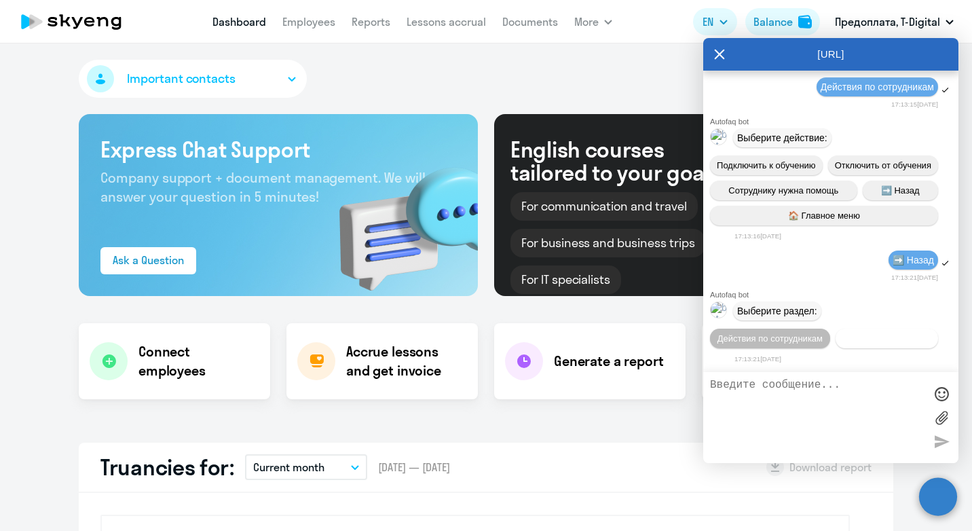
click at [842, 335] on span "Действия с балансом" at bounding box center [886, 338] width 88 height 10
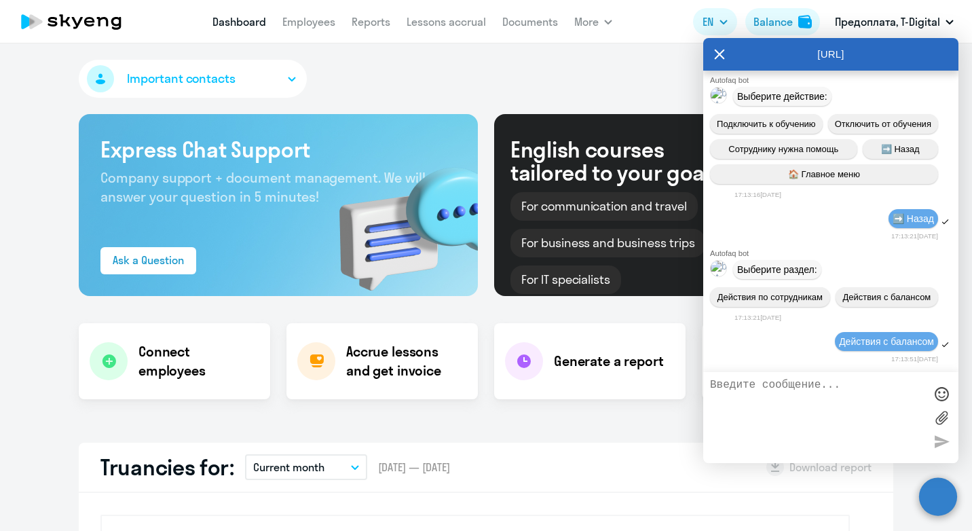
scroll to position [961, 0]
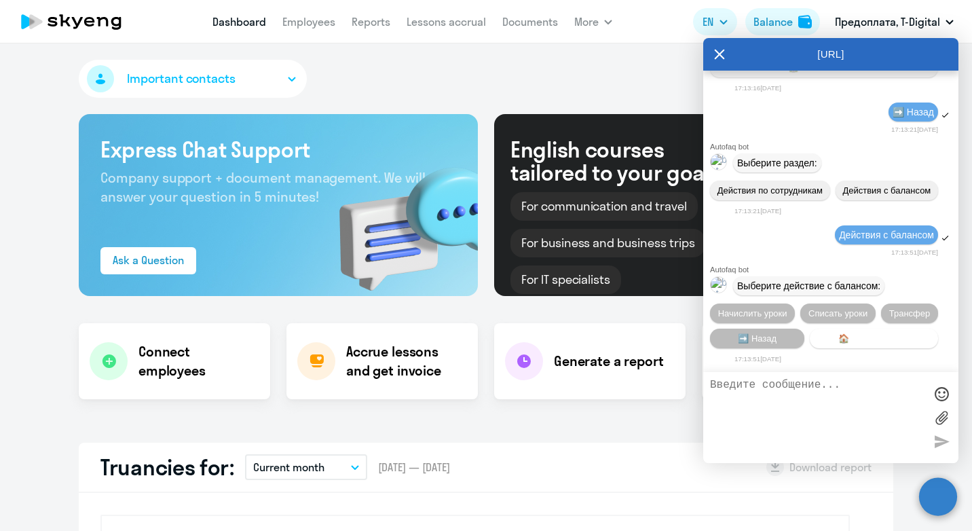
click at [882, 337] on span "🏠 Главное меню" at bounding box center [874, 338] width 72 height 10
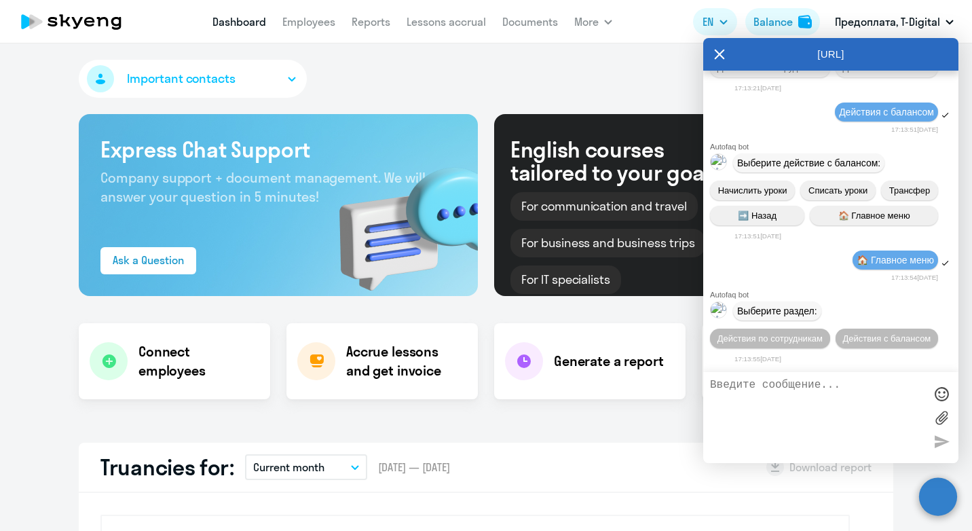
scroll to position [1113, 0]
click at [729, 384] on textarea at bounding box center [817, 417] width 215 height 77
type textarea "соедините с оператором"
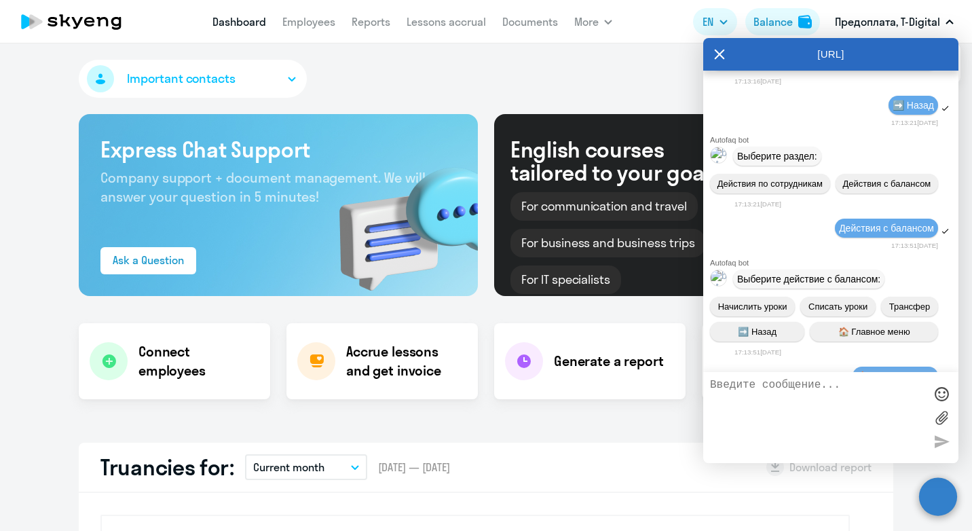
scroll to position [1154, 0]
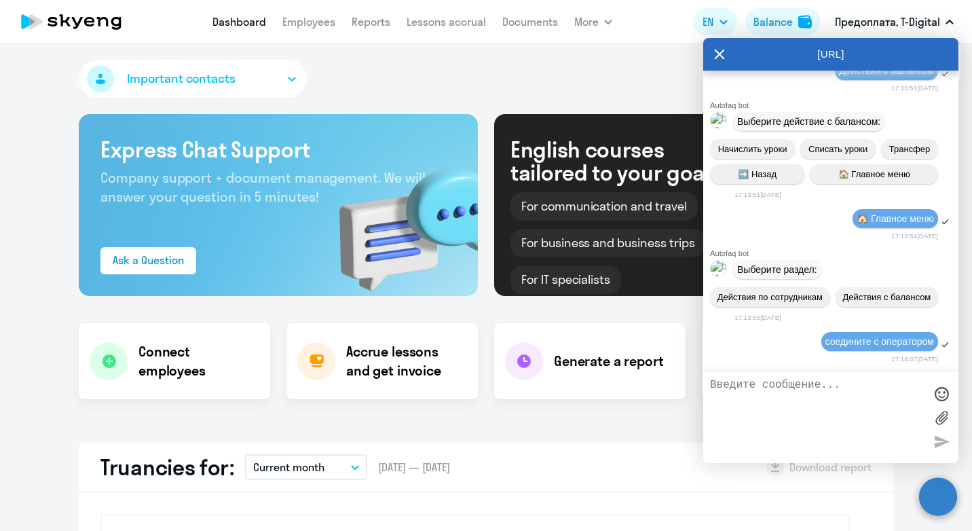
click at [725, 54] on div "[URL]" at bounding box center [830, 54] width 255 height 33
click at [721, 51] on icon at bounding box center [719, 54] width 11 height 33
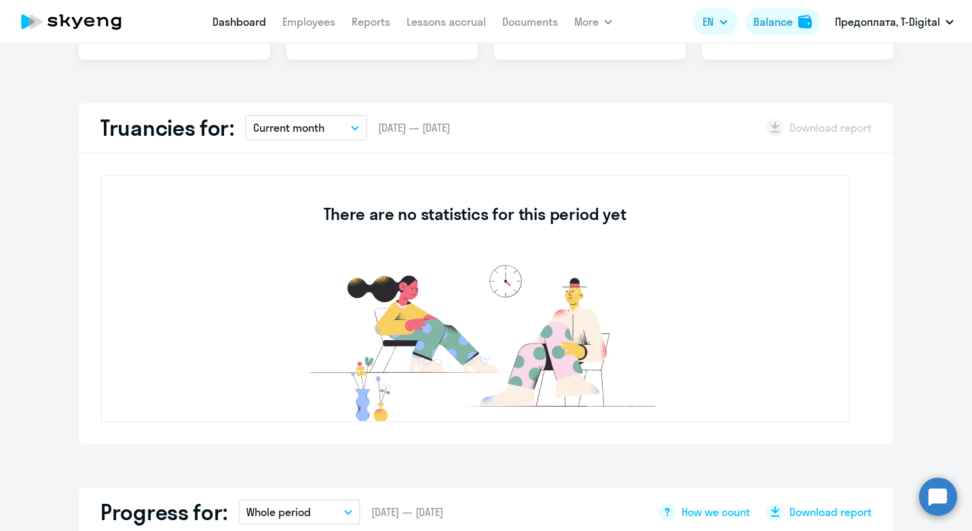
scroll to position [0, 0]
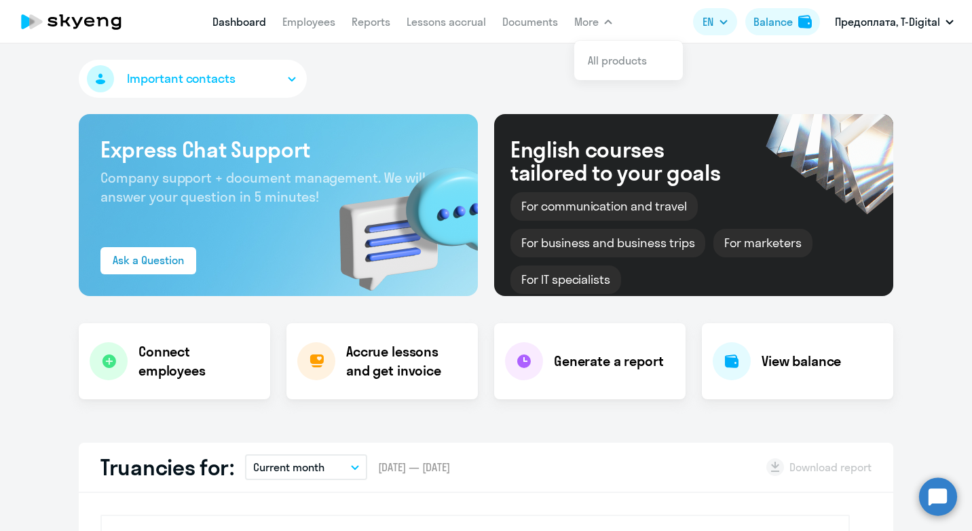
click at [596, 22] on span "More" at bounding box center [586, 22] width 24 height 16
click at [621, 58] on link "All products" at bounding box center [617, 61] width 59 height 14
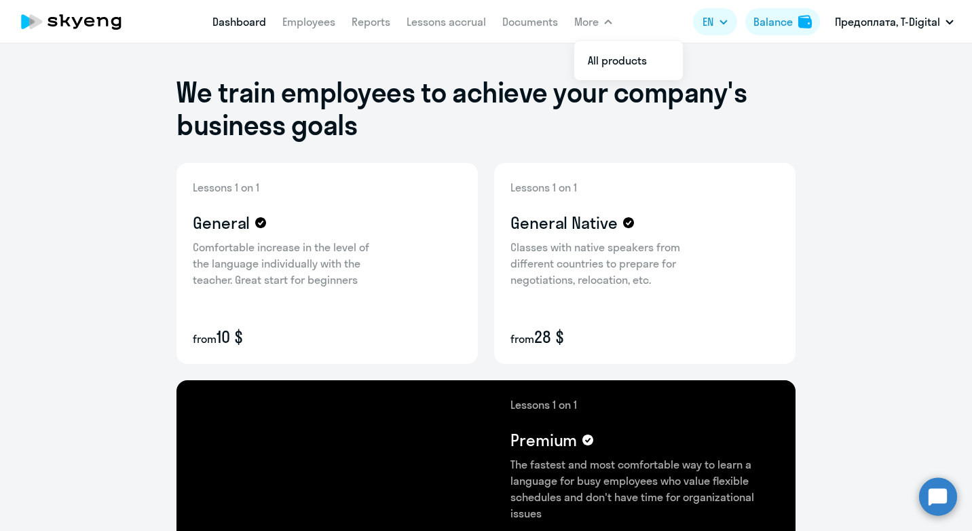
click at [231, 18] on link "Dashboard" at bounding box center [239, 22] width 54 height 14
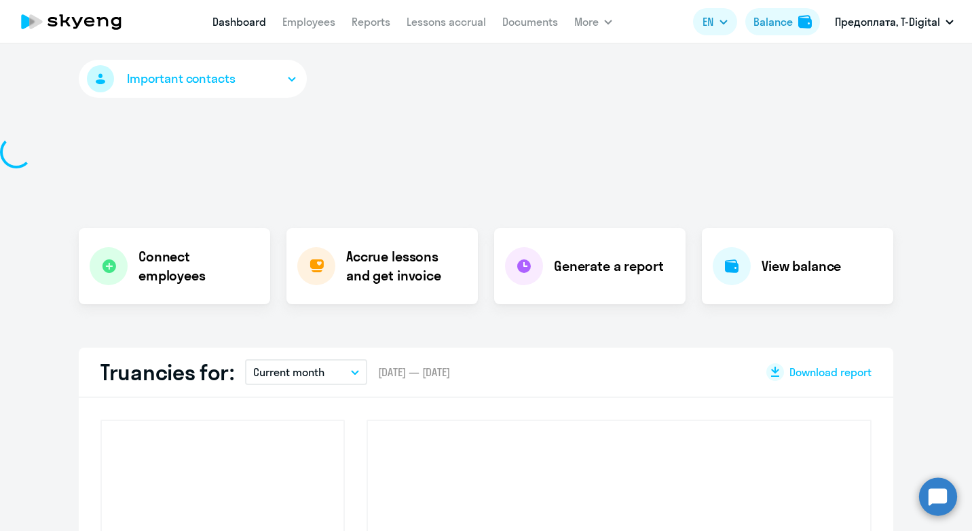
select select "30"
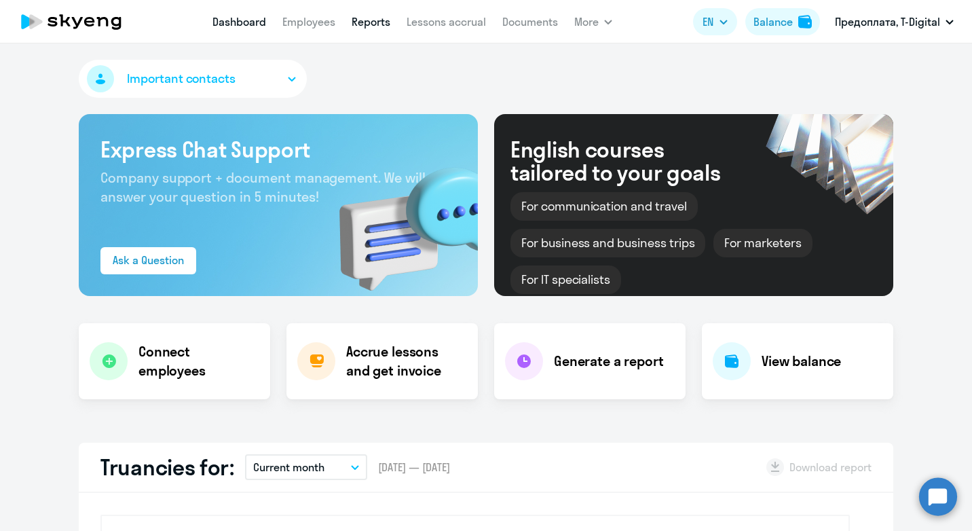
click at [376, 22] on link "Reports" at bounding box center [371, 22] width 39 height 14
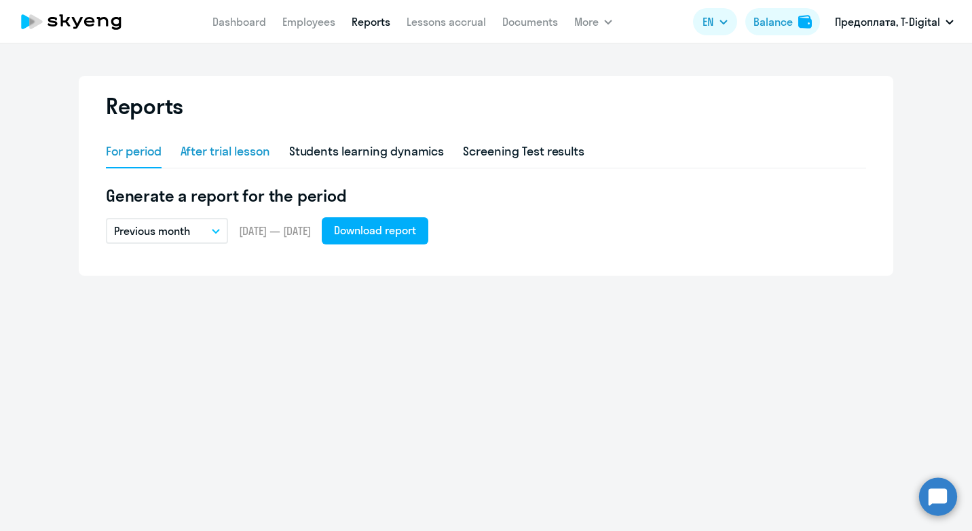
click at [253, 153] on div "After trial lesson" at bounding box center [226, 152] width 90 height 18
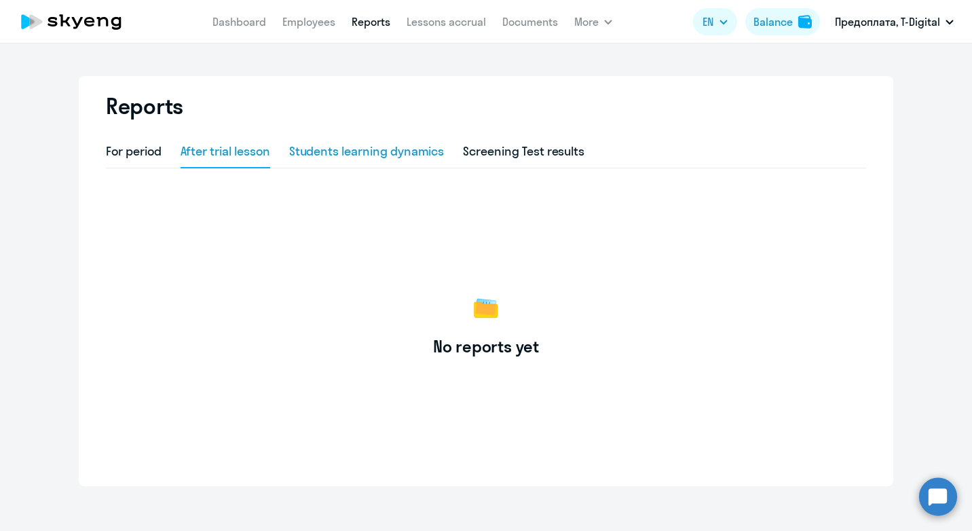
click at [364, 151] on div "Students learning dynamics" at bounding box center [366, 152] width 155 height 18
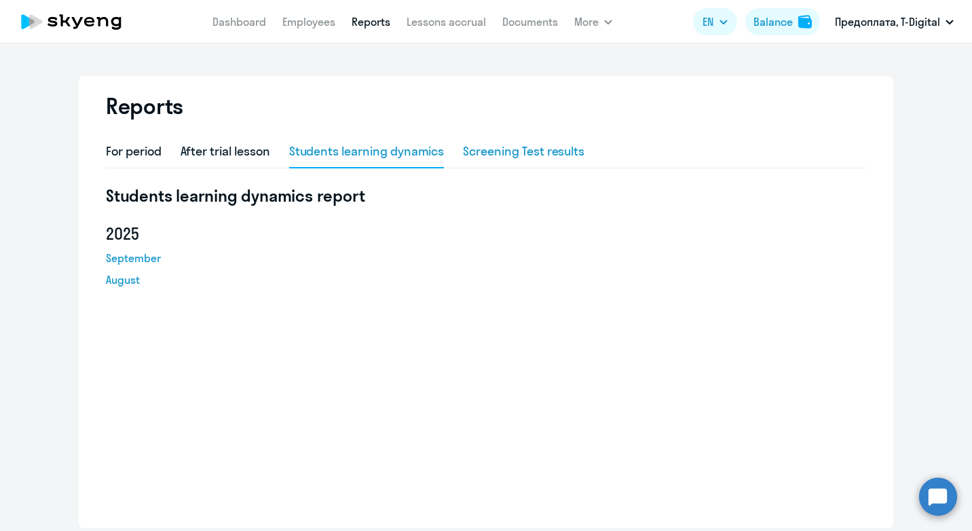
click at [542, 151] on div "Screening Test results" at bounding box center [524, 152] width 122 height 18
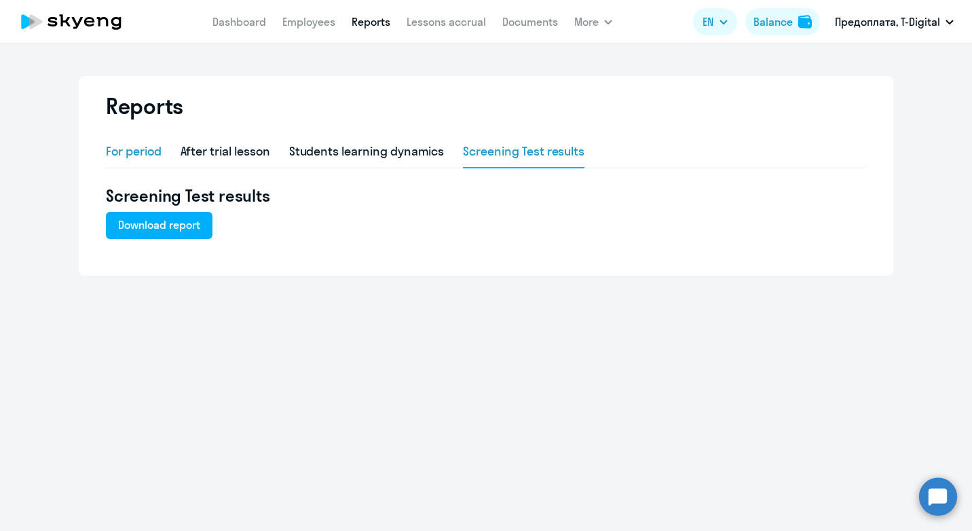
click at [136, 145] on div "For period" at bounding box center [134, 152] width 56 height 18
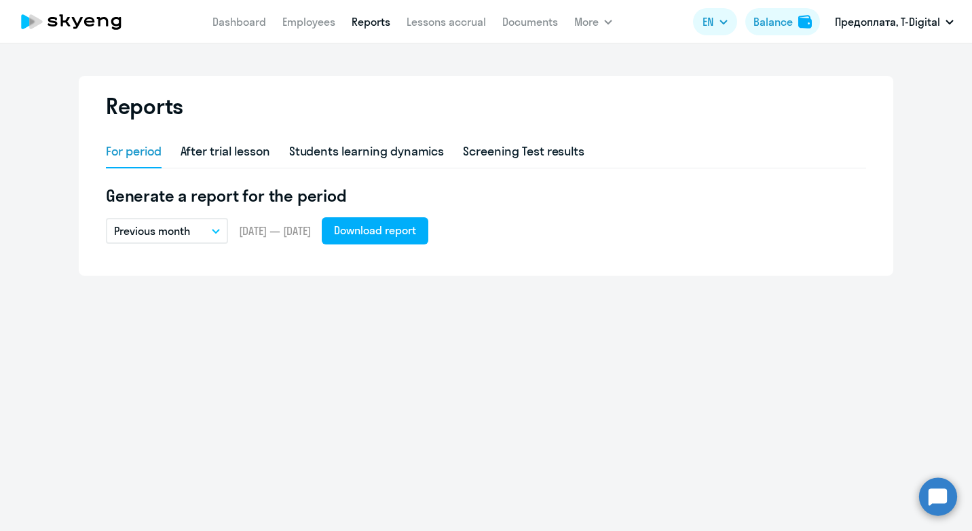
click at [193, 234] on button "Previous month" at bounding box center [167, 231] width 122 height 26
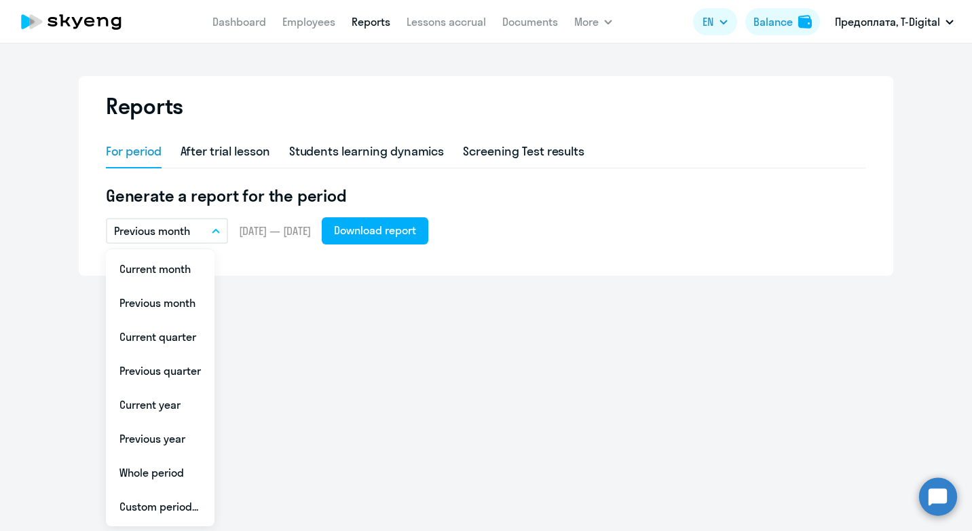
click at [609, 198] on h5 "Generate a report for the period" at bounding box center [486, 196] width 760 height 22
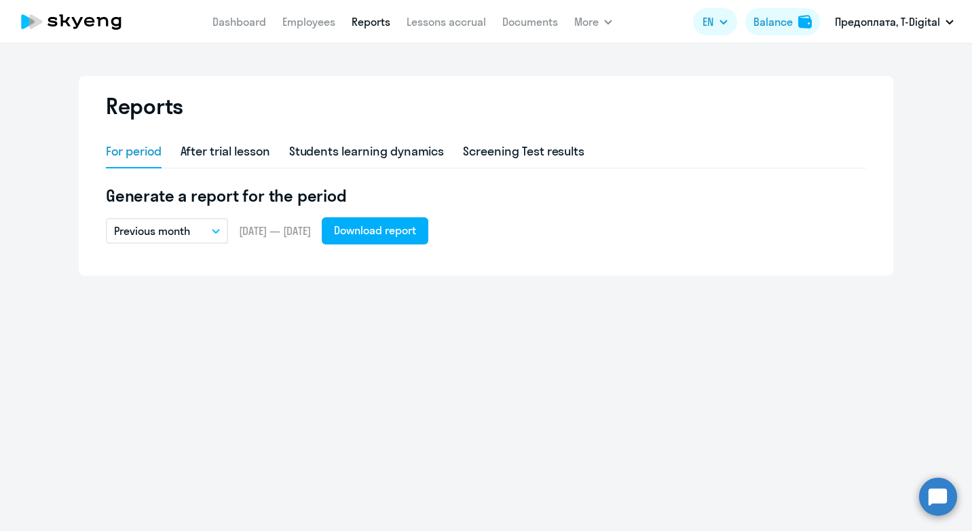
click at [189, 228] on p "Previous month" at bounding box center [152, 231] width 76 height 16
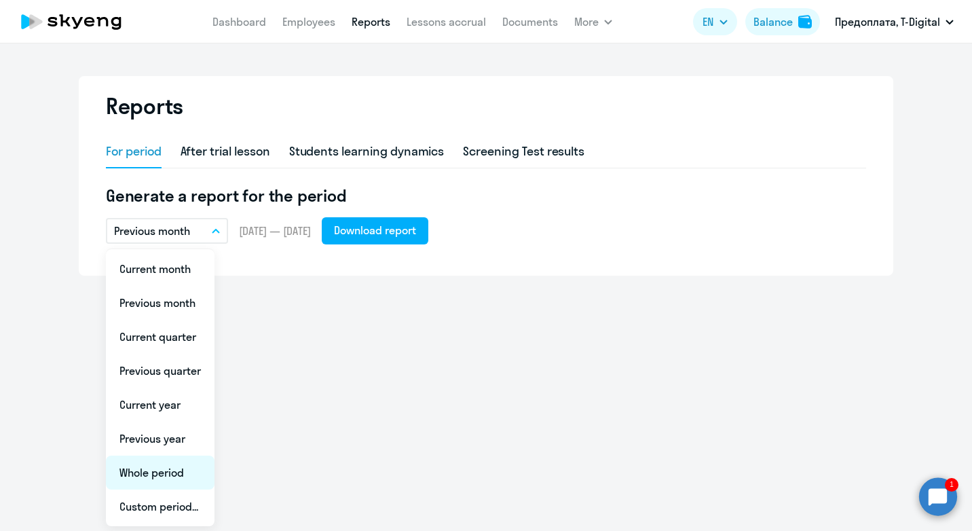
click at [143, 481] on li "Whole period" at bounding box center [160, 473] width 109 height 34
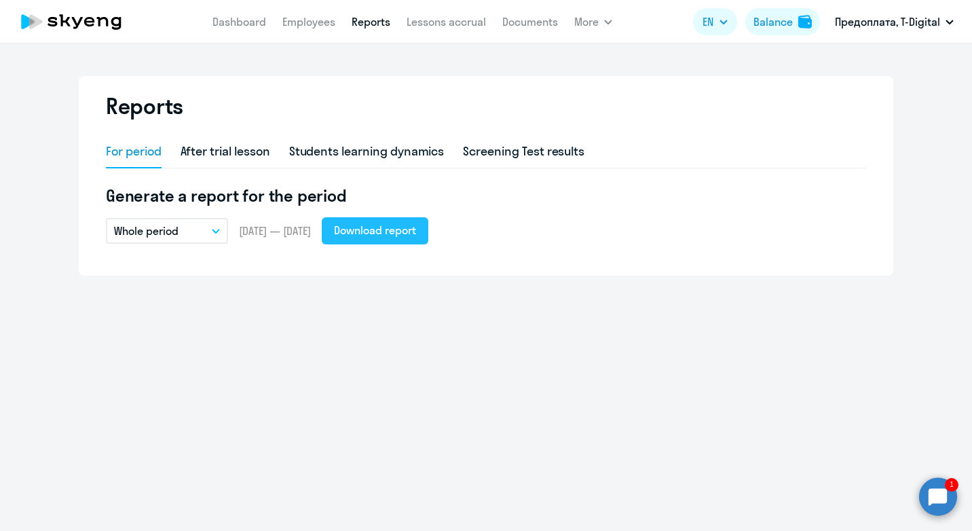
click at [407, 217] on button "Download report" at bounding box center [375, 230] width 107 height 27
click at [83, 16] on icon at bounding box center [71, 22] width 119 height 34
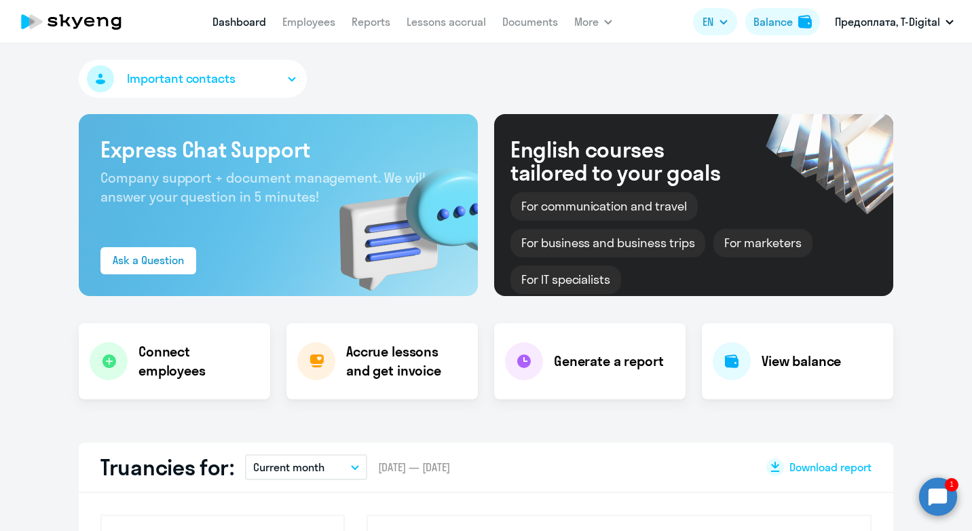
select select "30"
